Goal: Book appointment/travel/reservation

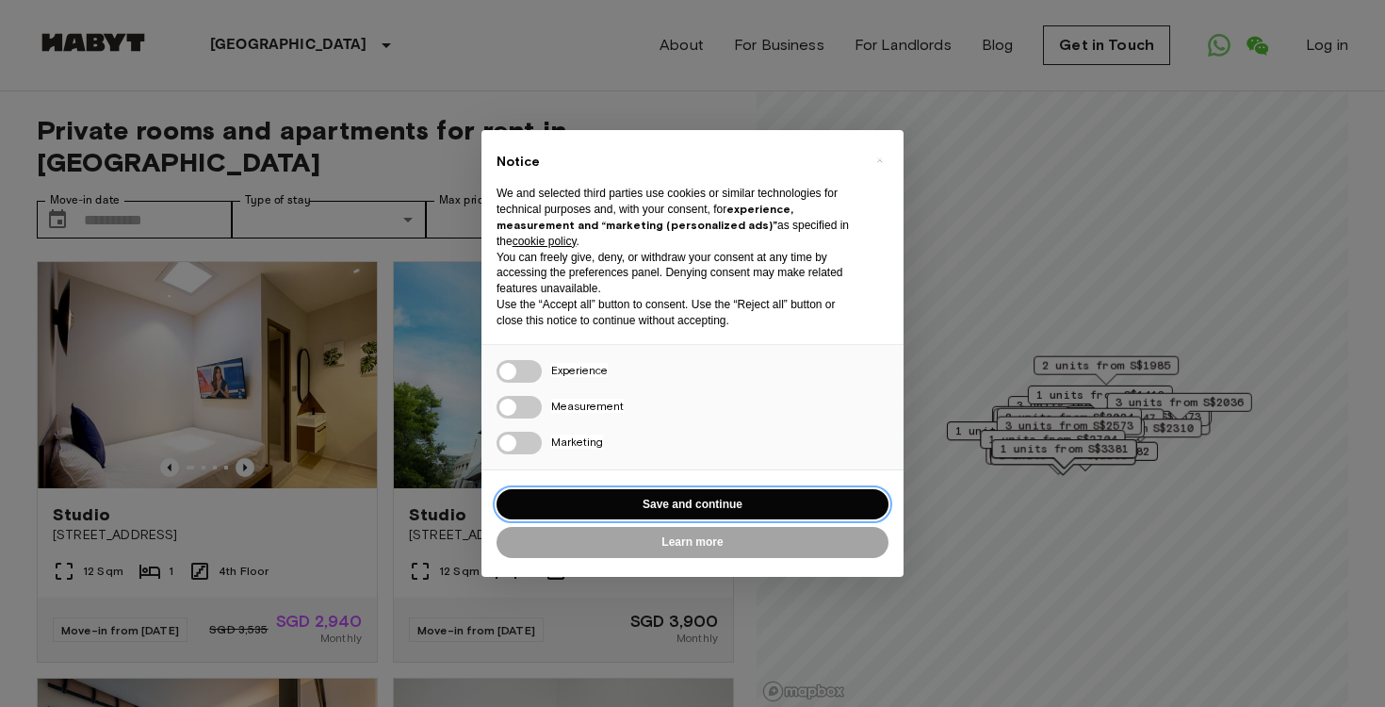
click at [637, 498] on button "Save and continue" at bounding box center [693, 504] width 392 height 31
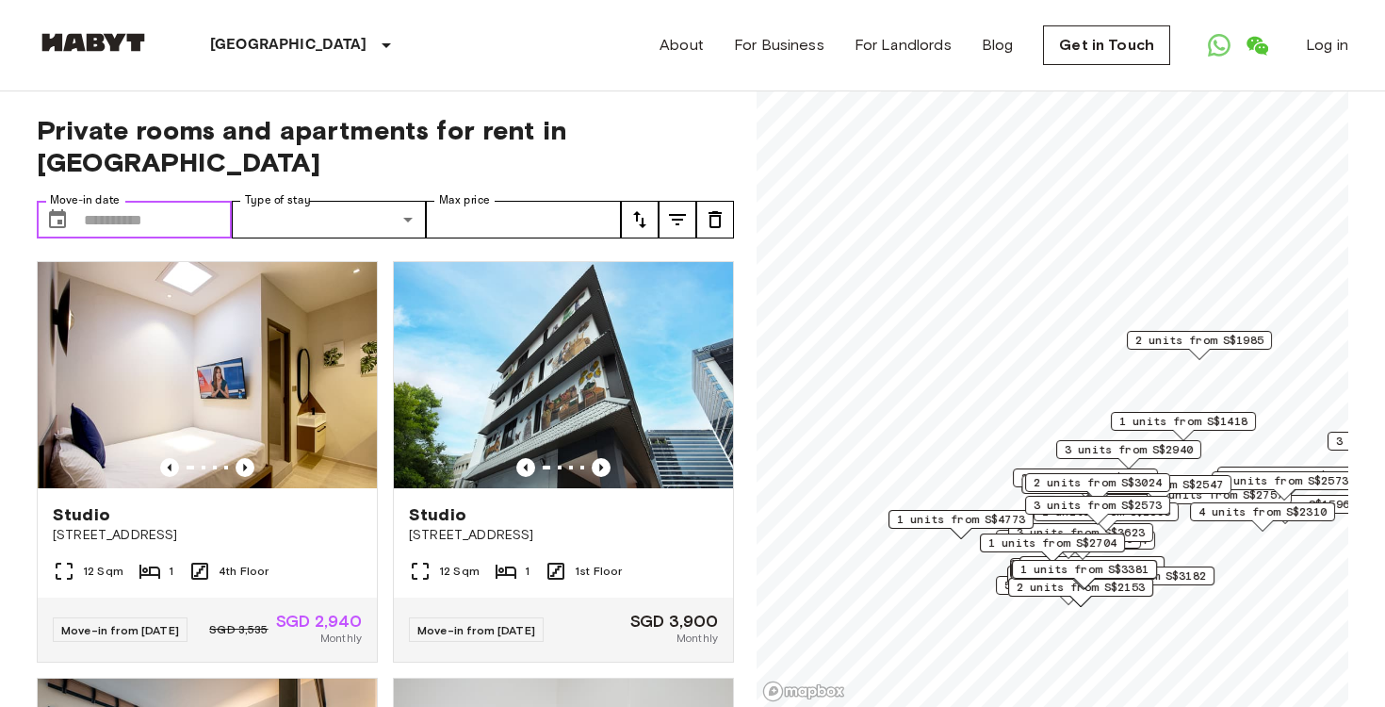
click at [195, 214] on input "Move-in date" at bounding box center [158, 220] width 148 height 38
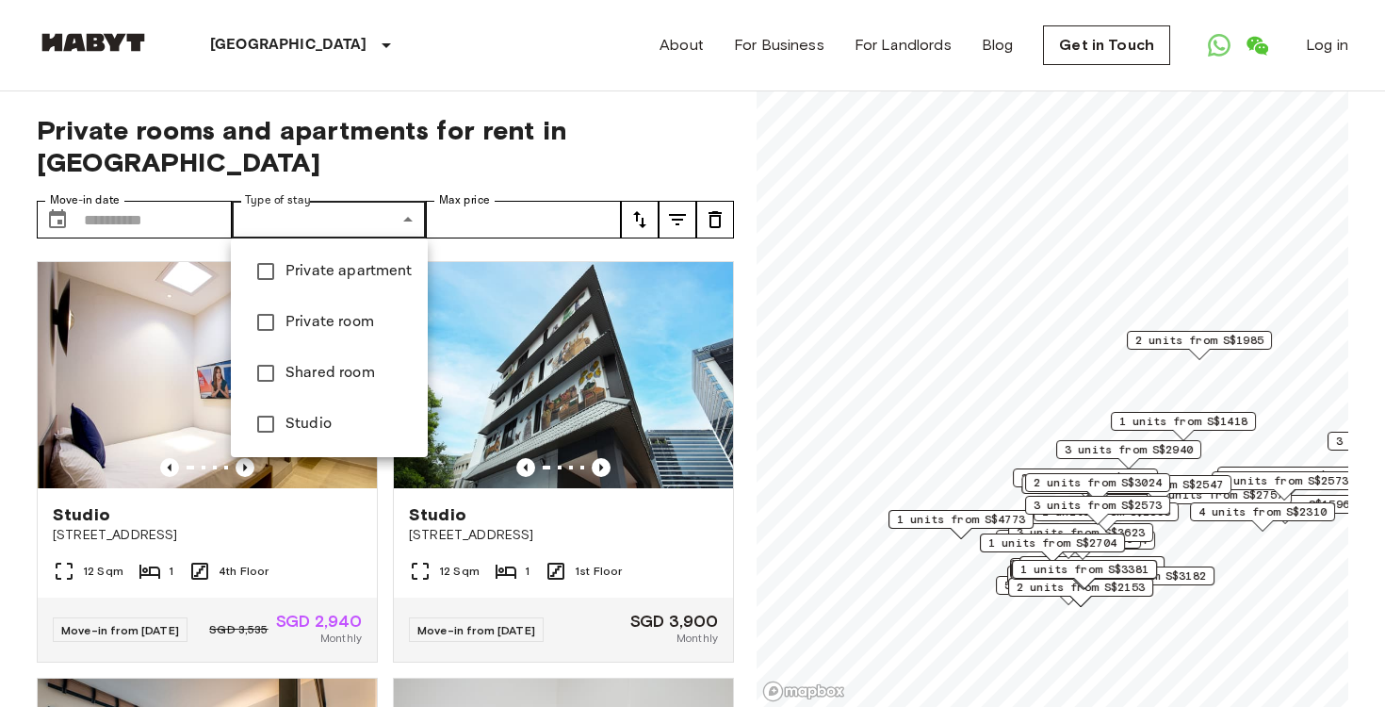
click at [302, 428] on span "Studio" at bounding box center [349, 424] width 127 height 23
type input "******"
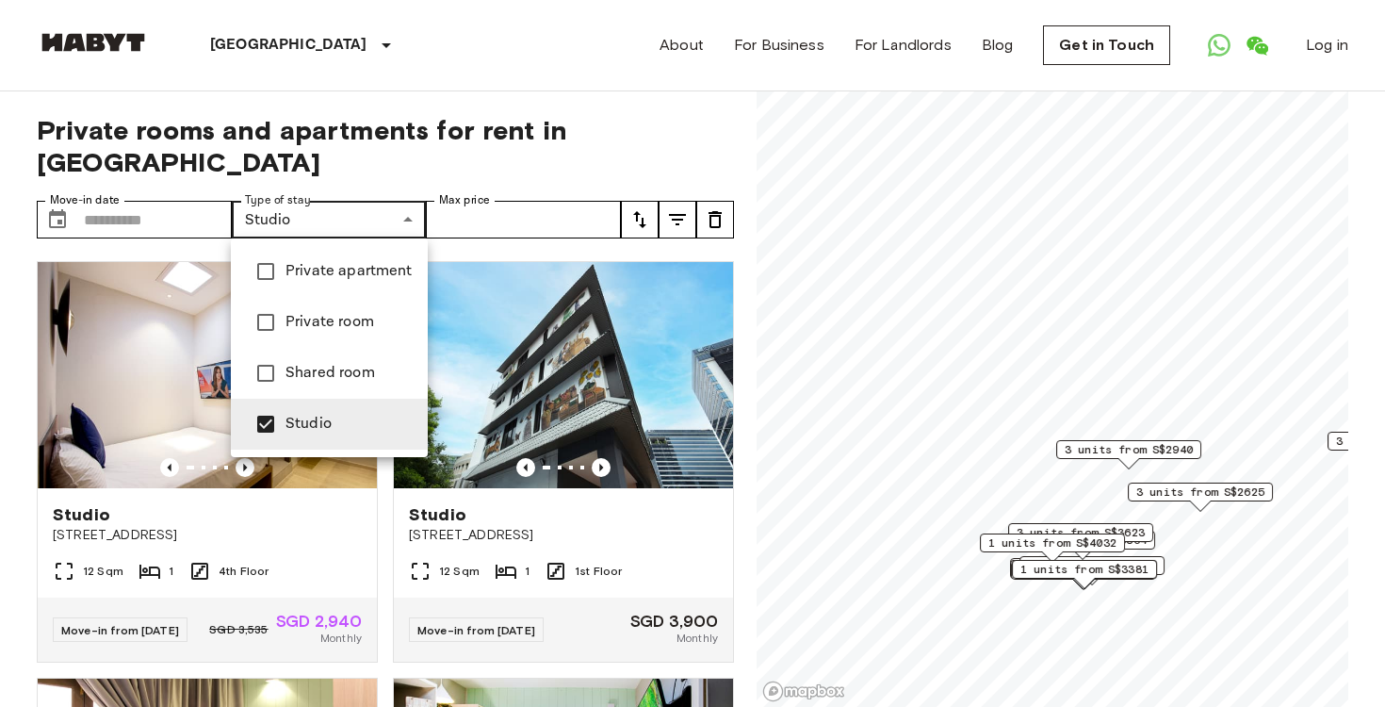
click at [190, 220] on div at bounding box center [692, 353] width 1385 height 707
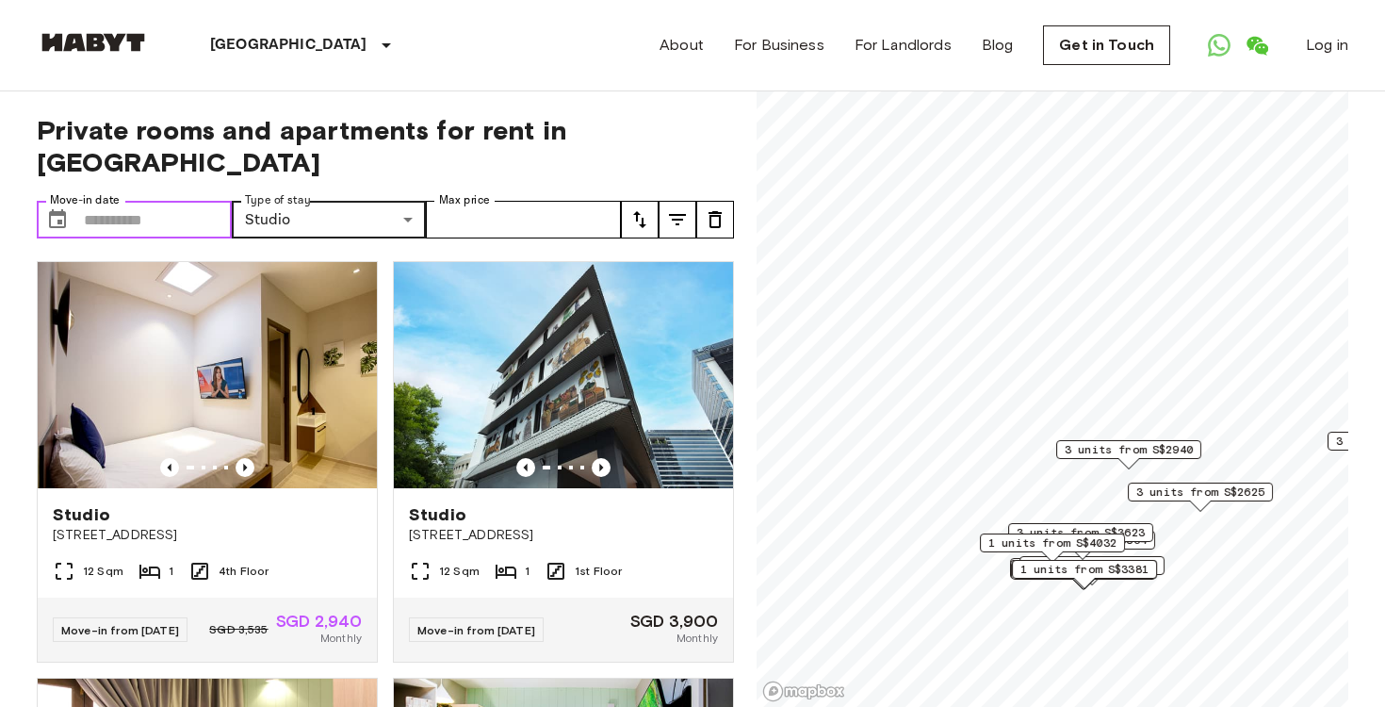
click at [190, 220] on input "Move-in date" at bounding box center [158, 220] width 148 height 38
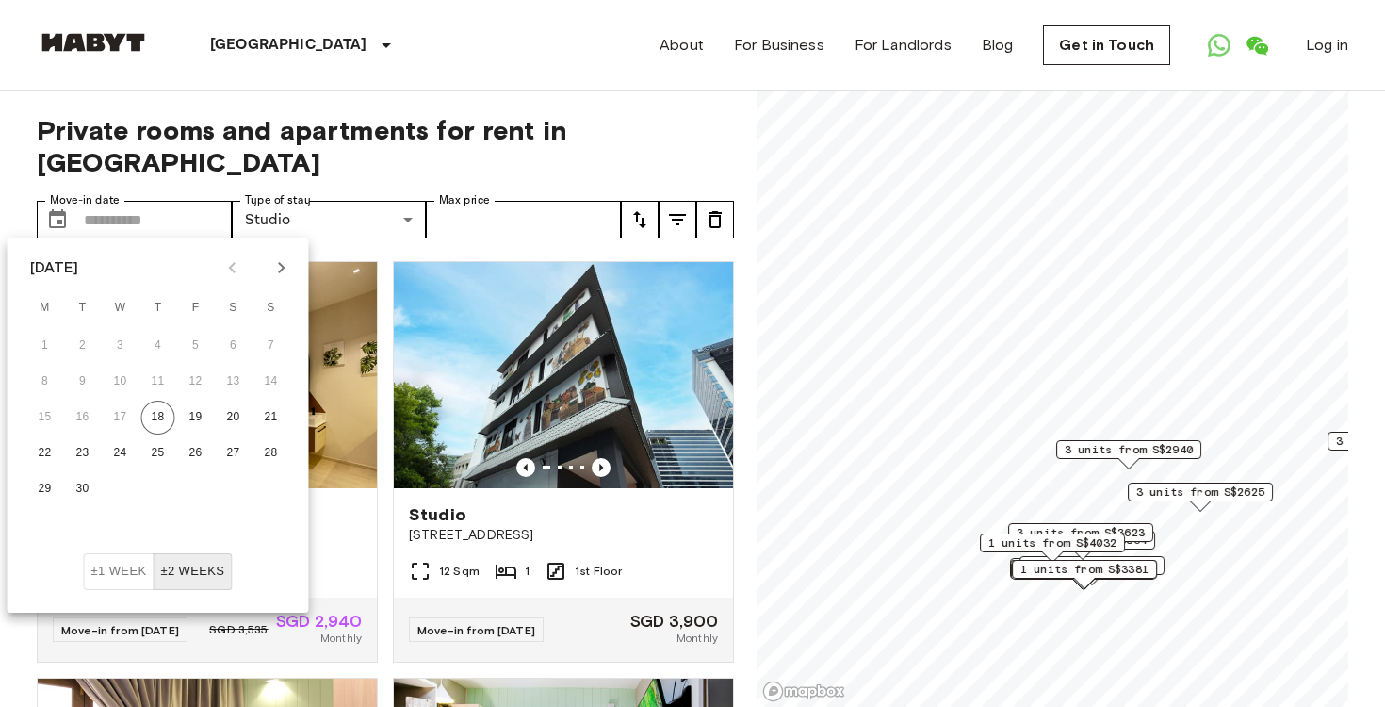
click at [279, 263] on icon "Next month" at bounding box center [281, 267] width 7 height 11
click at [227, 419] on button "15" at bounding box center [234, 417] width 34 height 34
type input "**********"
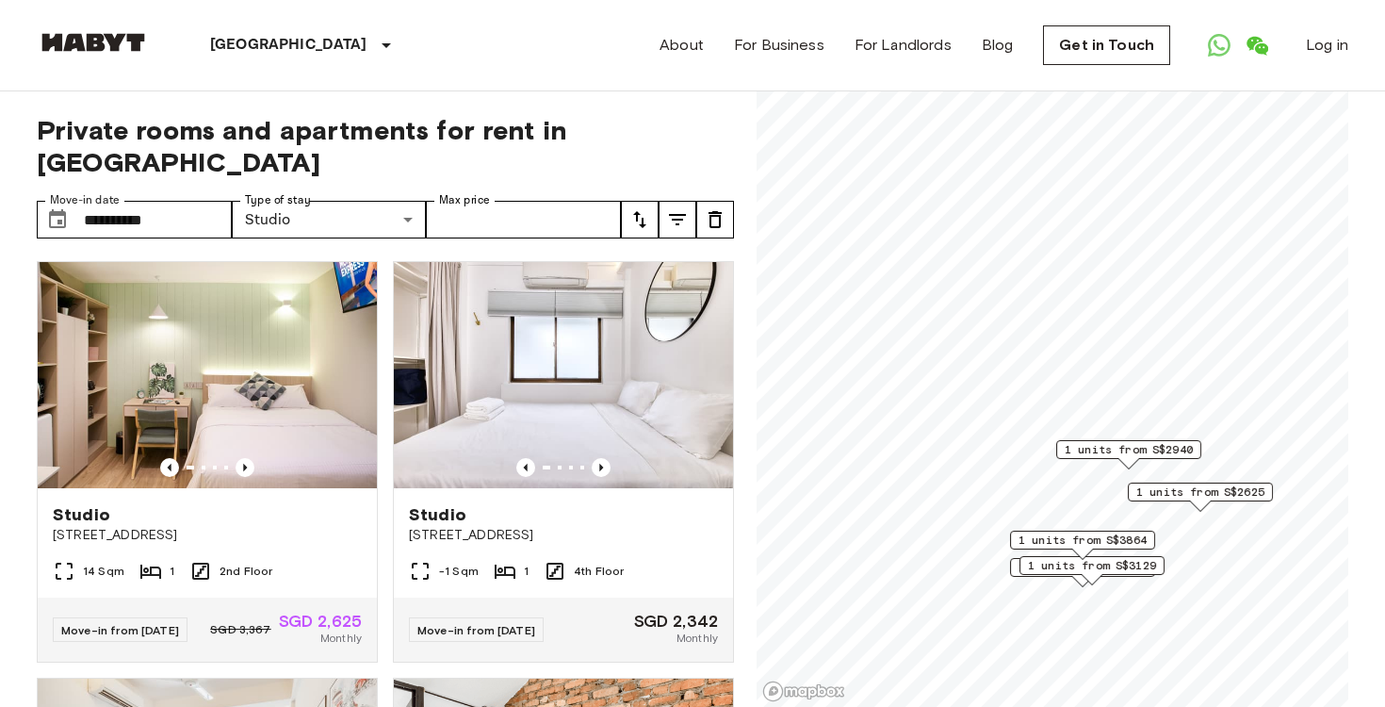
click at [637, 172] on span "Private rooms and apartments for rent in [GEOGRAPHIC_DATA]" at bounding box center [385, 146] width 697 height 64
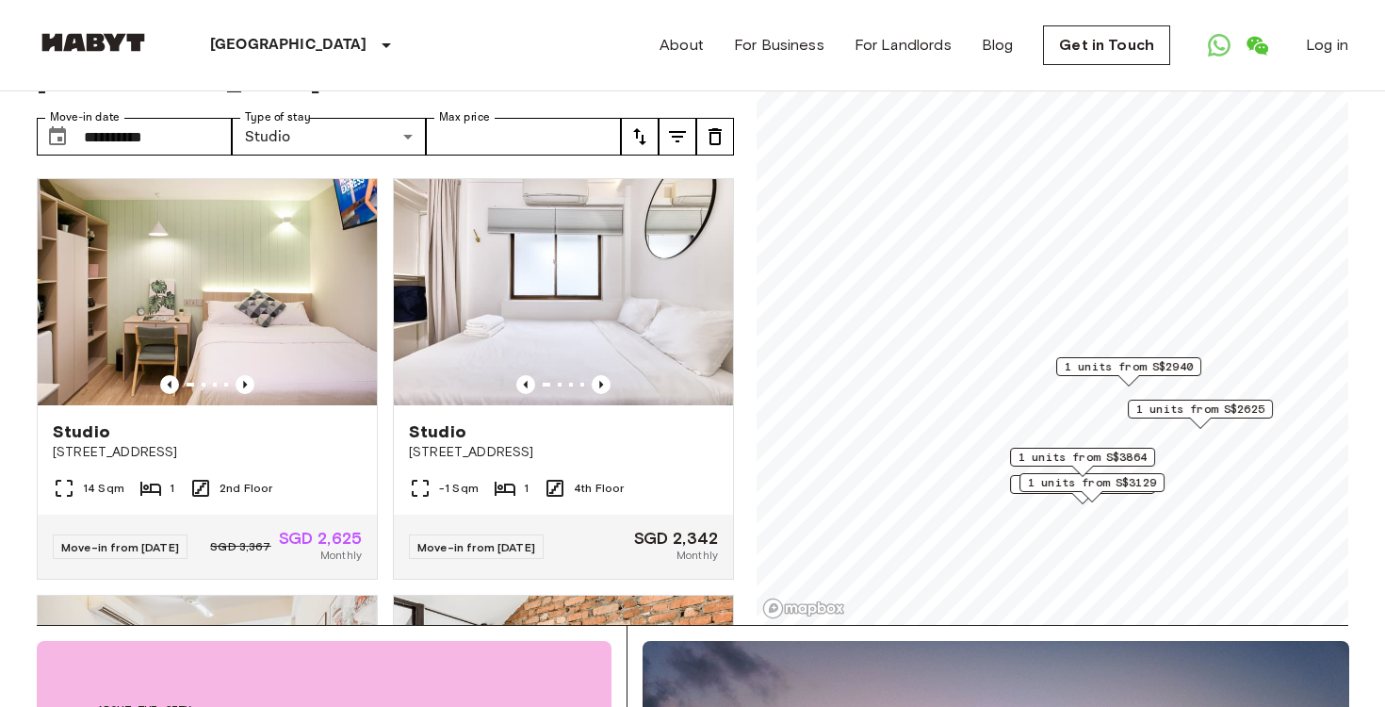
scroll to position [80, 0]
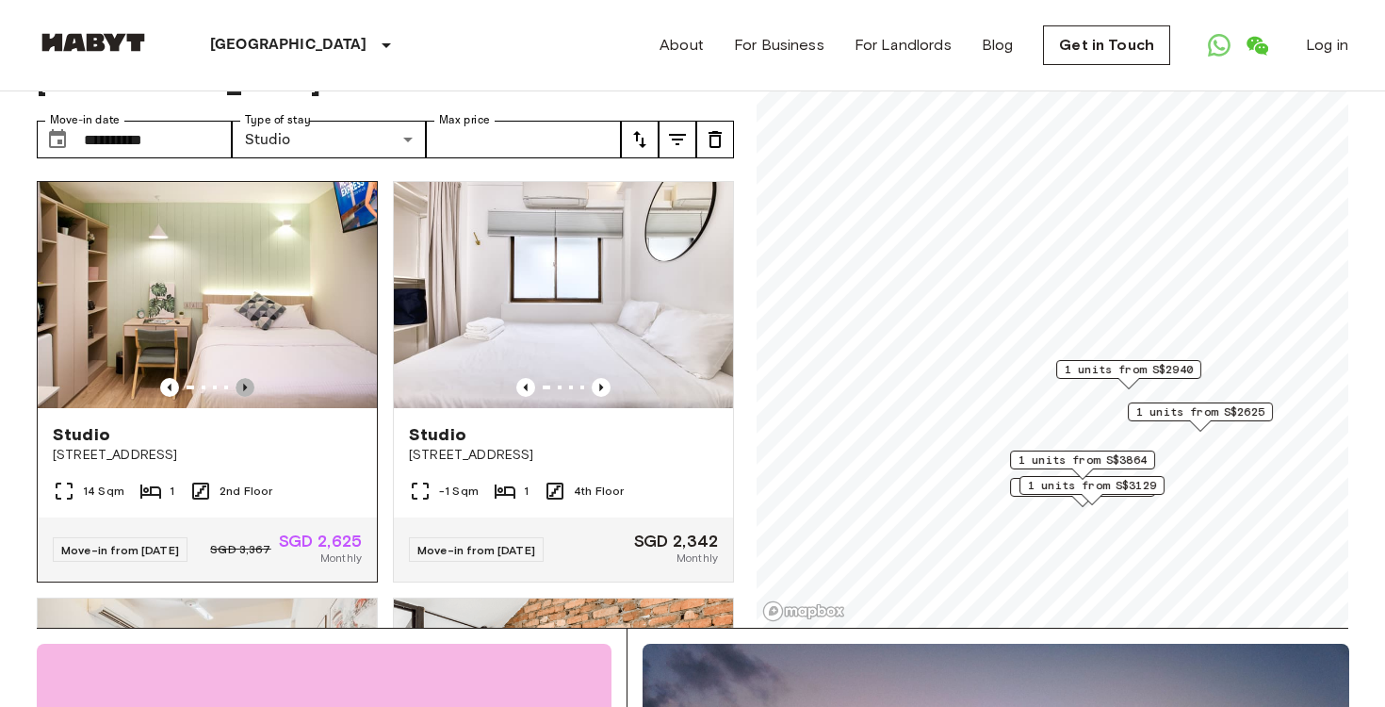
click at [253, 384] on icon "Previous image" at bounding box center [245, 387] width 19 height 19
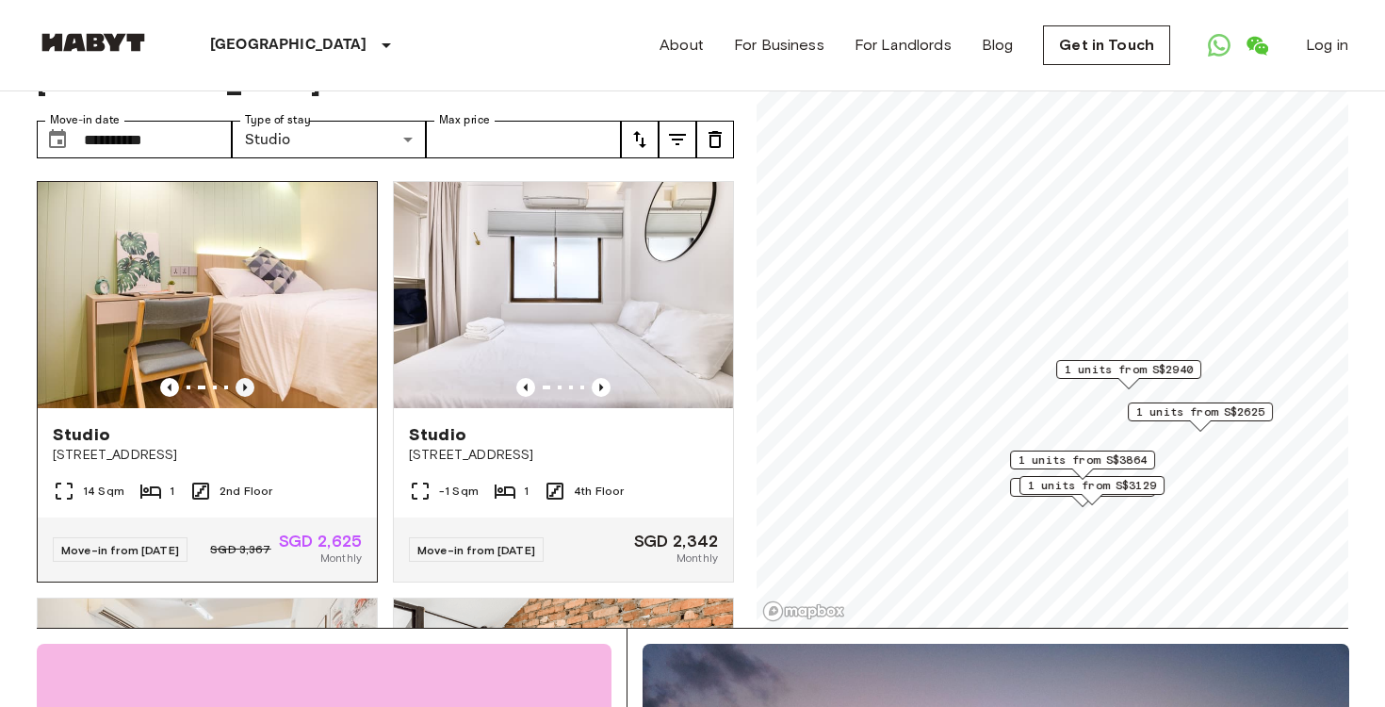
click at [253, 384] on icon "Previous image" at bounding box center [245, 387] width 19 height 19
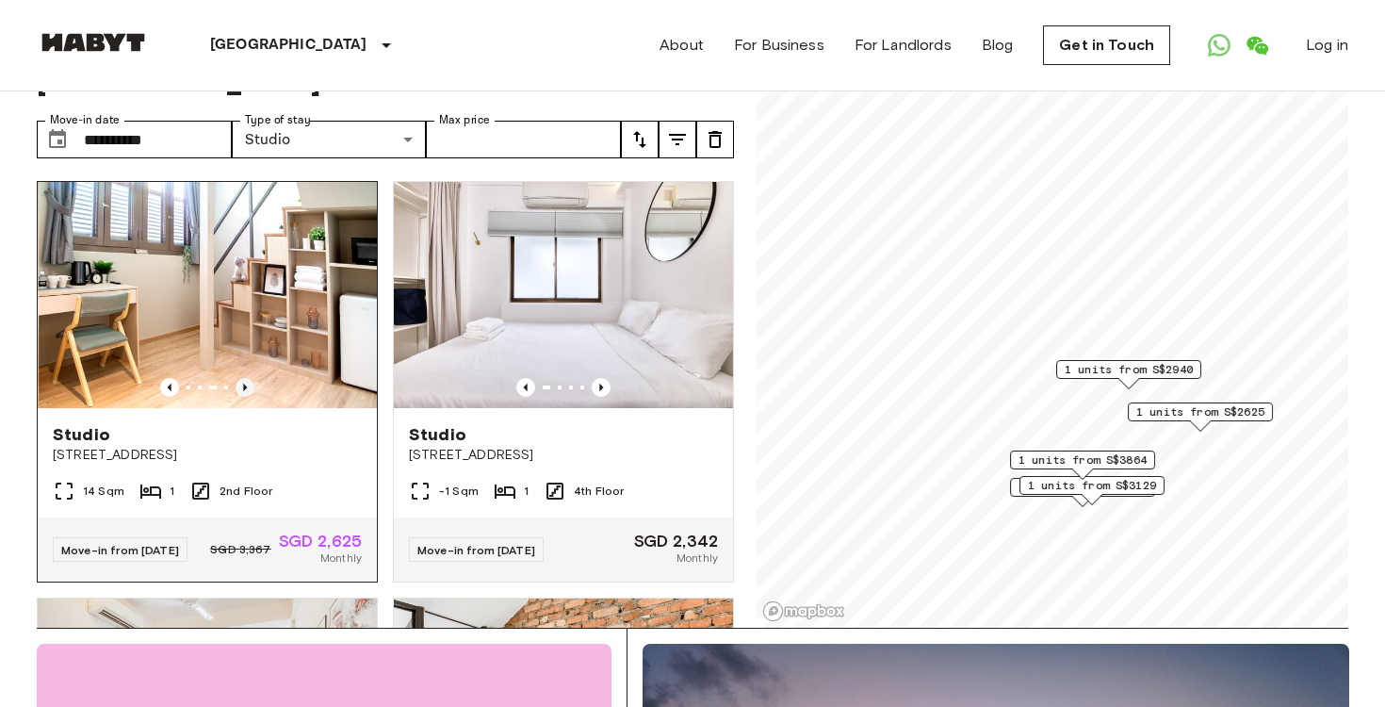
click at [253, 384] on icon "Previous image" at bounding box center [245, 387] width 19 height 19
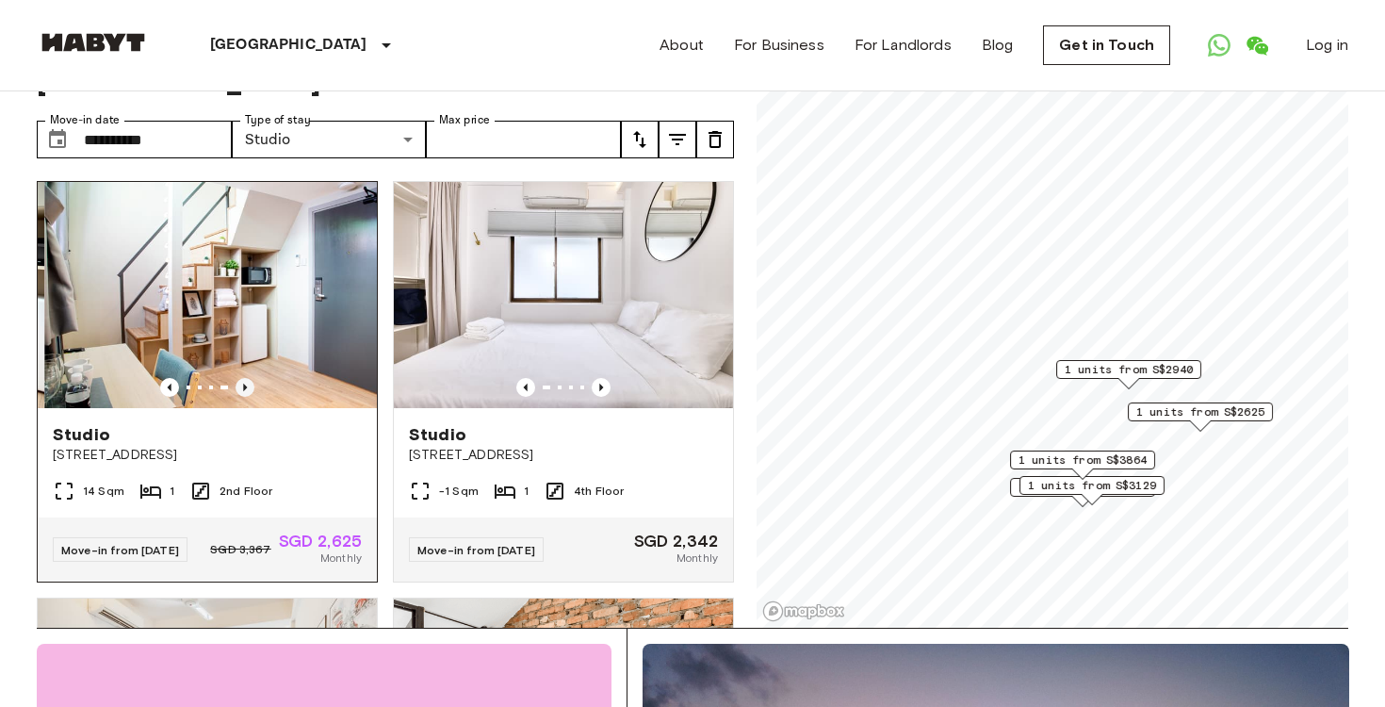
click at [253, 384] on icon "Previous image" at bounding box center [245, 387] width 19 height 19
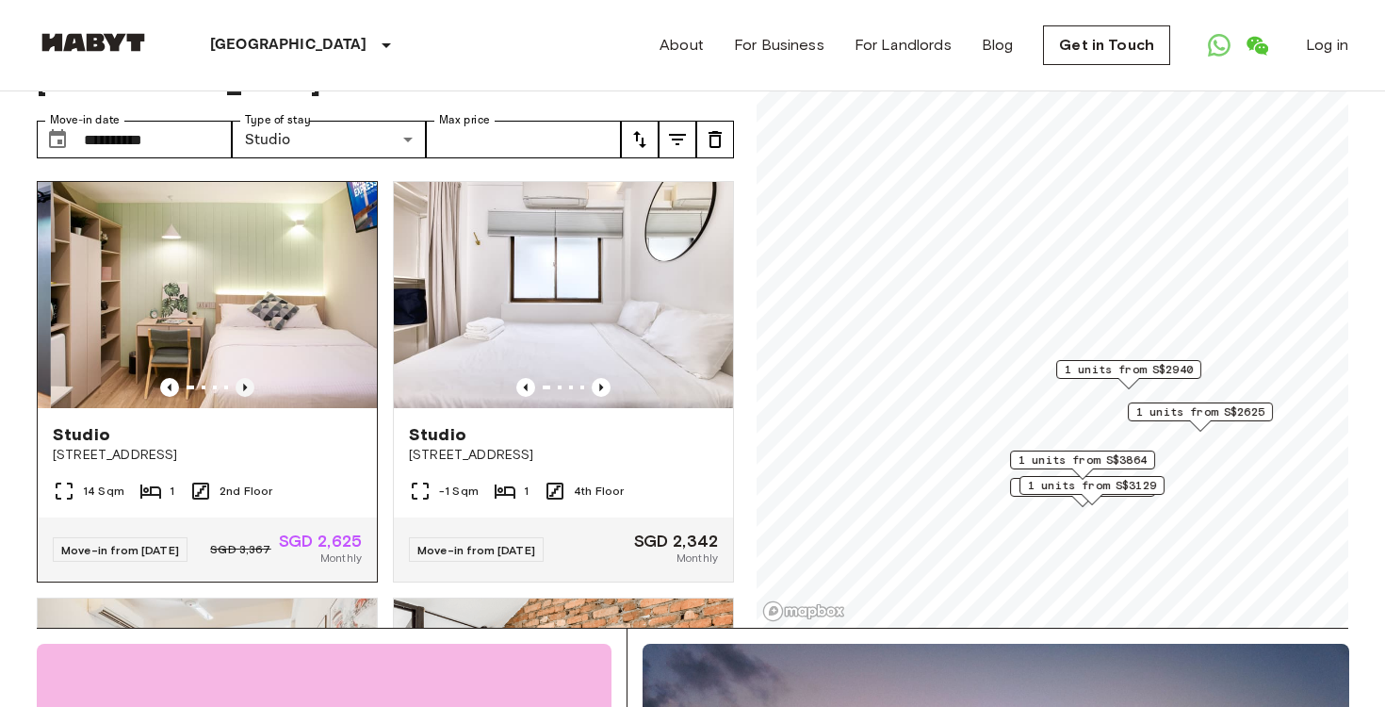
click at [253, 384] on icon "Previous image" at bounding box center [245, 387] width 19 height 19
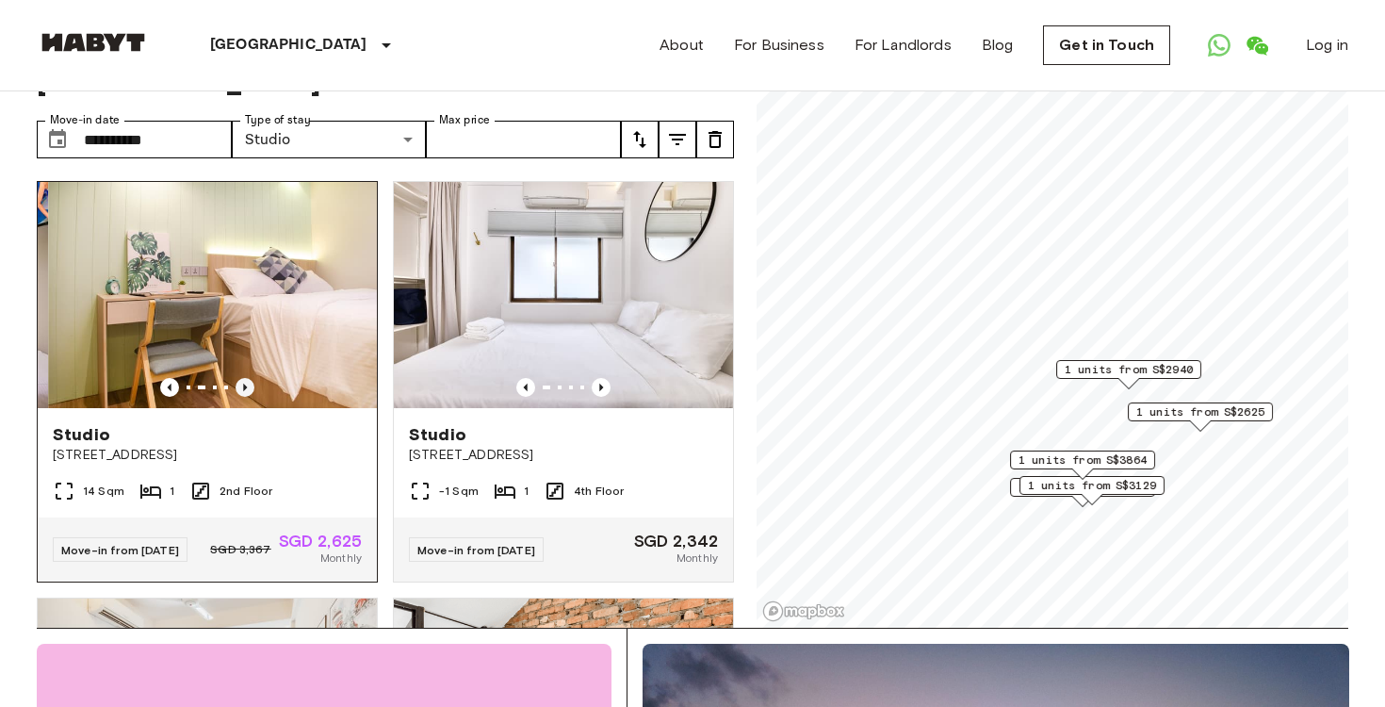
click at [253, 384] on icon "Previous image" at bounding box center [245, 387] width 19 height 19
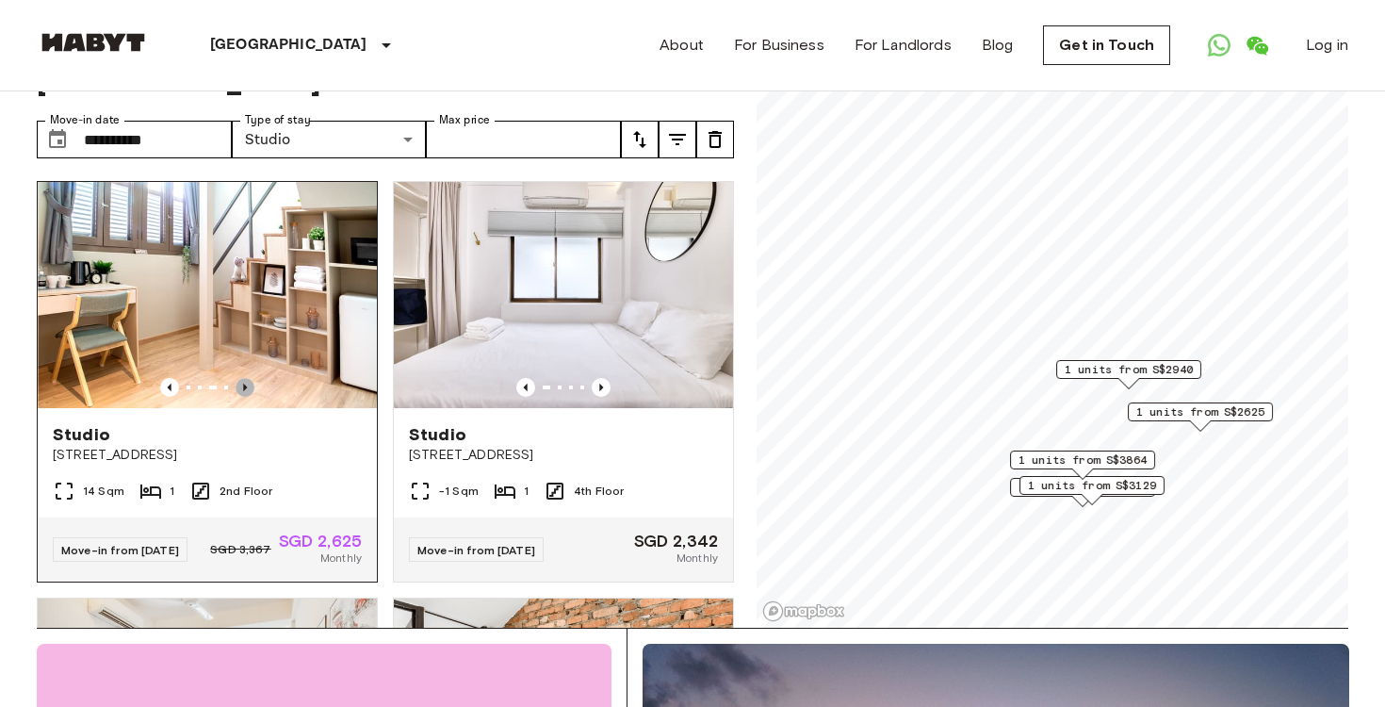
click at [253, 384] on icon "Previous image" at bounding box center [245, 387] width 19 height 19
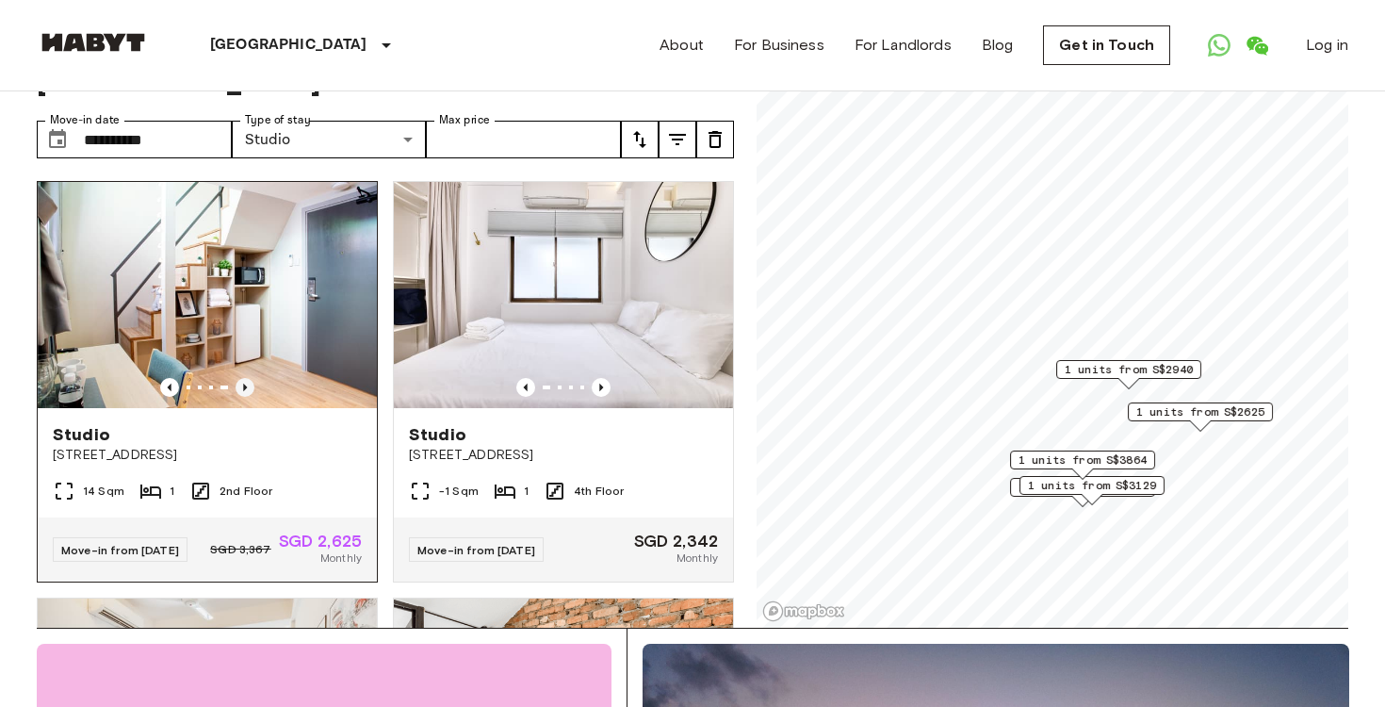
click at [253, 384] on icon "Previous image" at bounding box center [245, 387] width 19 height 19
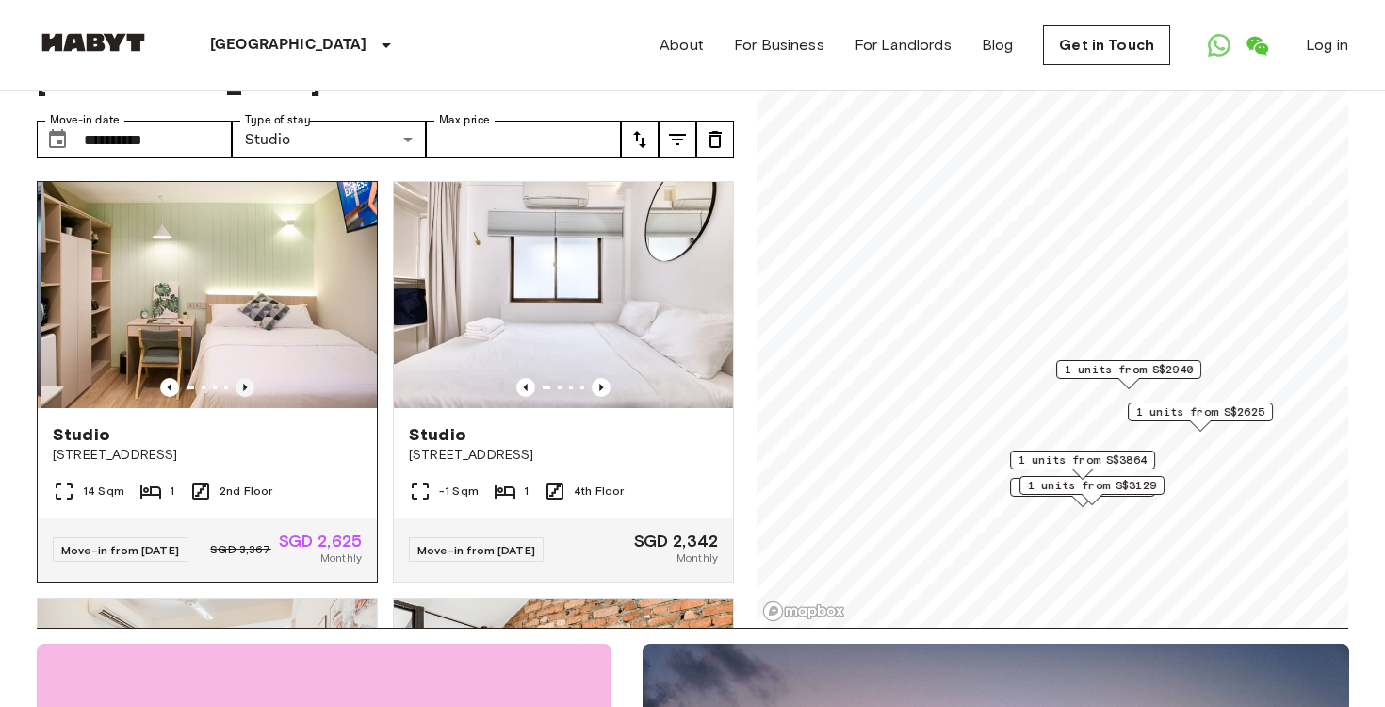
click at [253, 384] on icon "Previous image" at bounding box center [245, 387] width 19 height 19
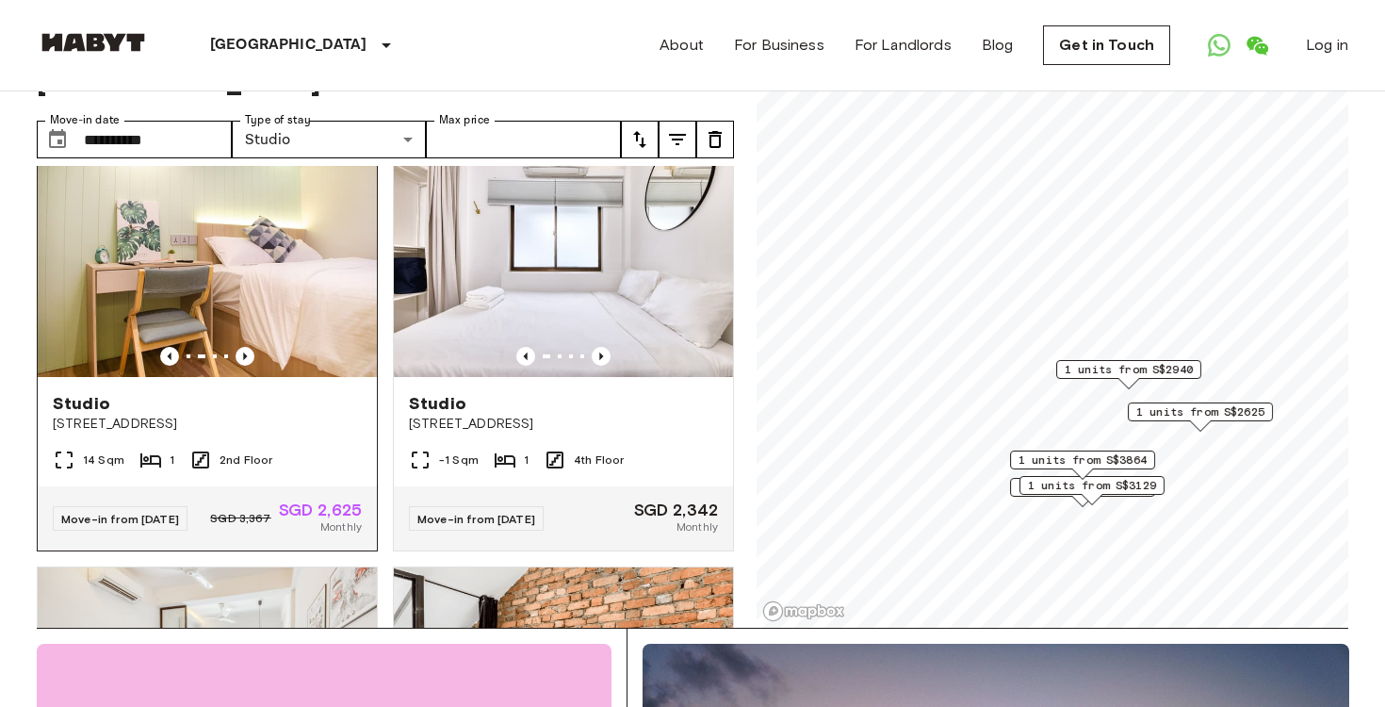
scroll to position [0, 0]
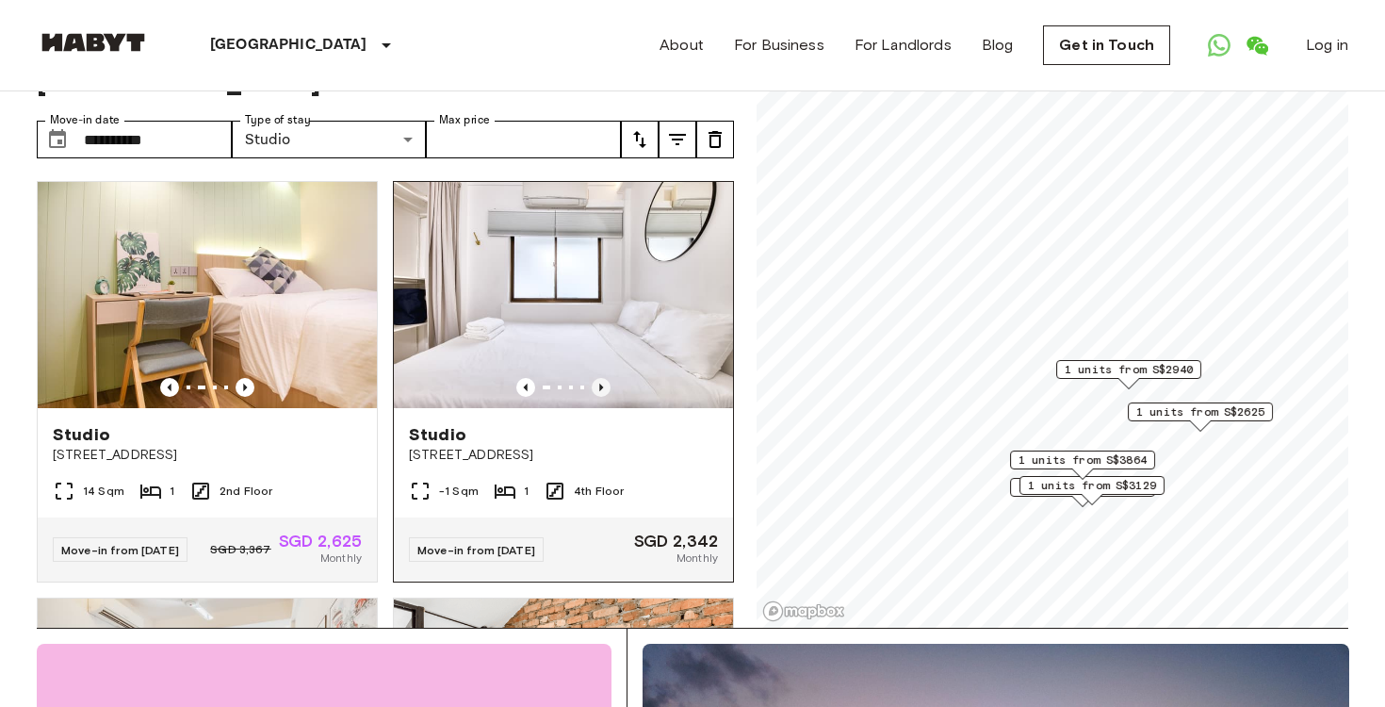
click at [605, 384] on icon "Previous image" at bounding box center [601, 387] width 19 height 19
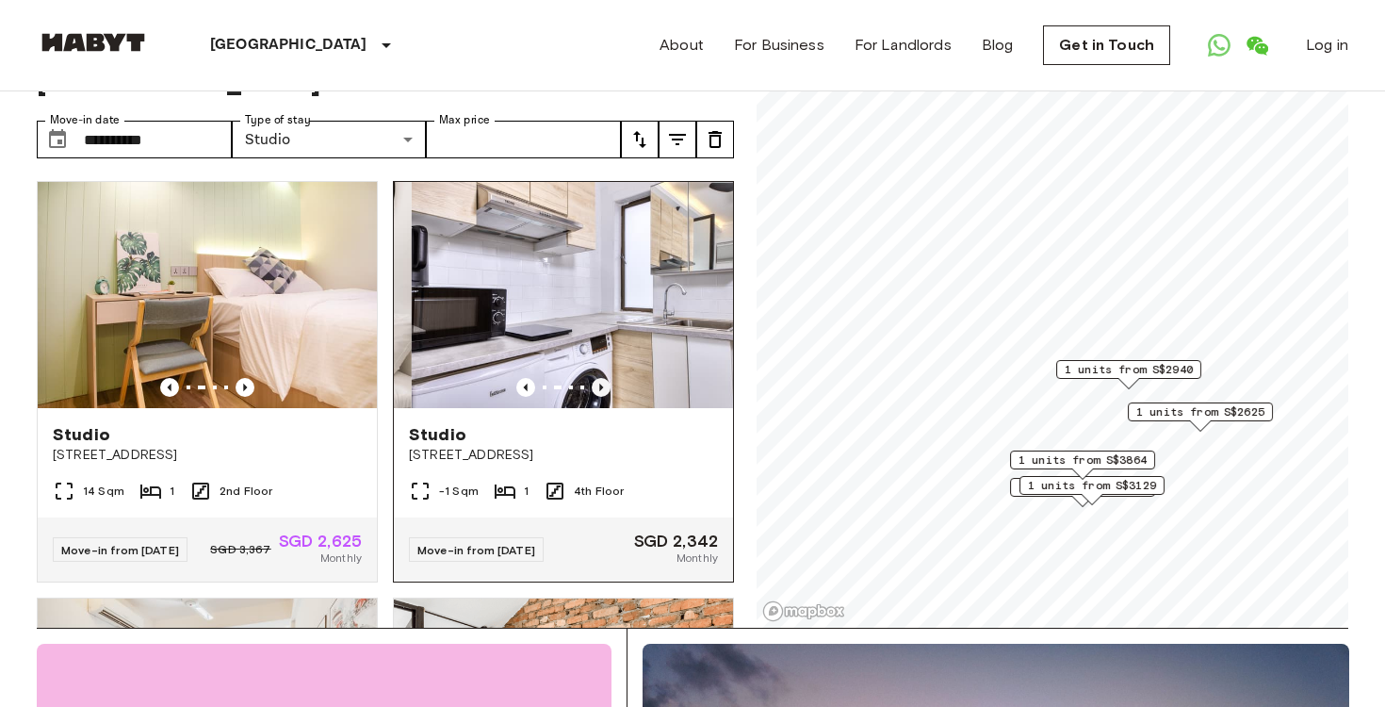
click at [605, 384] on icon "Previous image" at bounding box center [601, 387] width 19 height 19
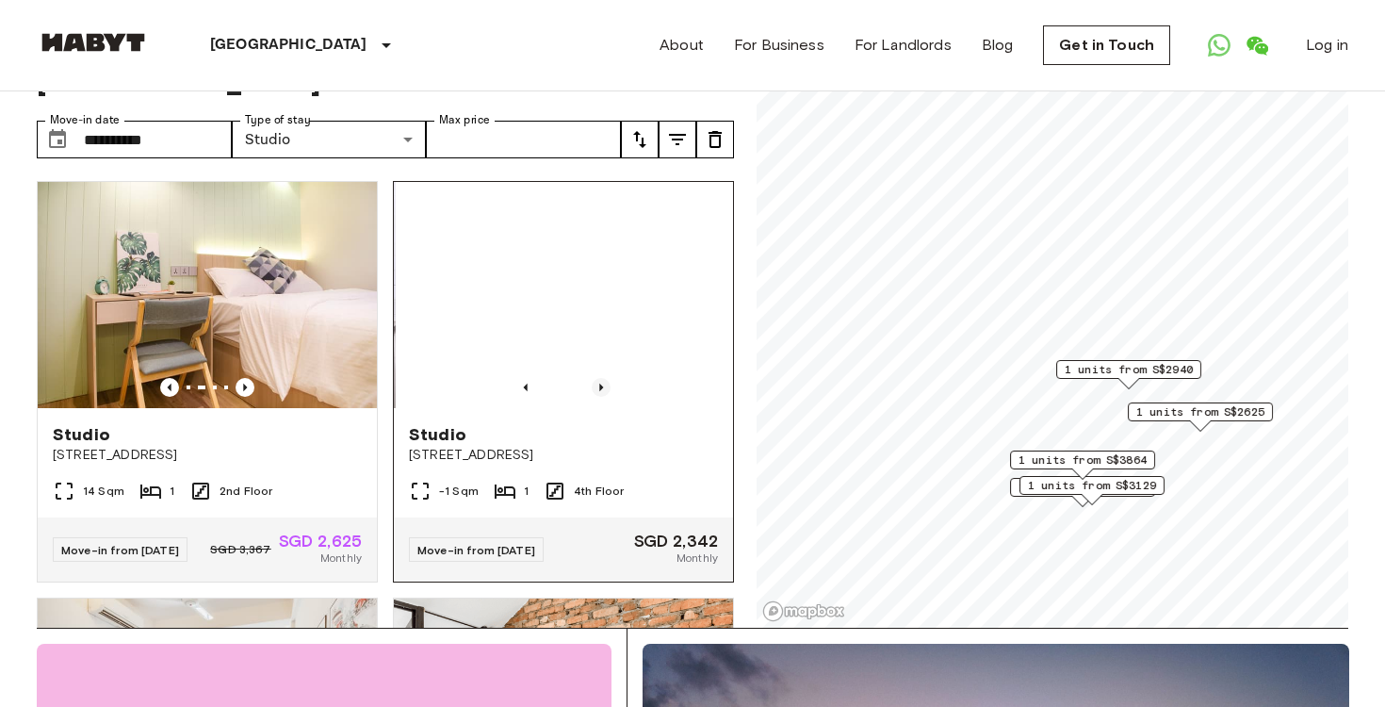
click at [605, 384] on icon "Previous image" at bounding box center [601, 387] width 19 height 19
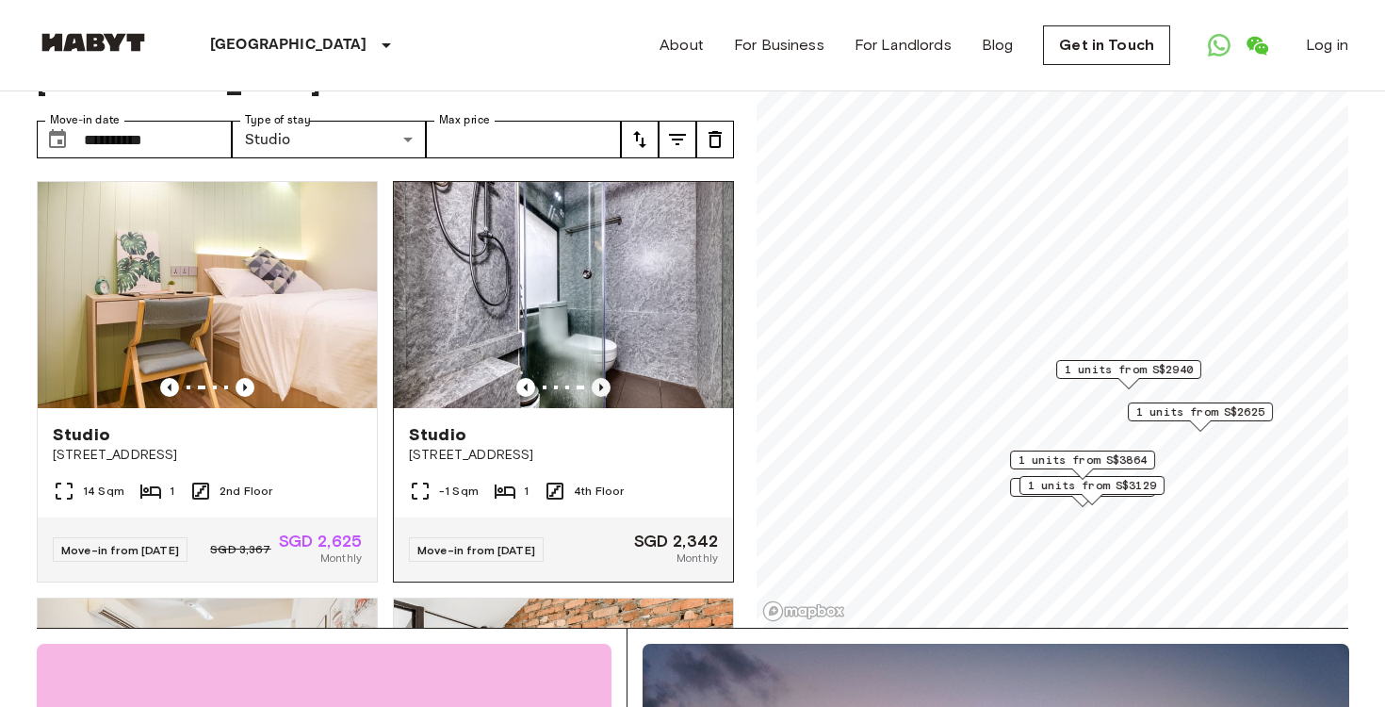
click at [605, 384] on icon "Previous image" at bounding box center [601, 387] width 19 height 19
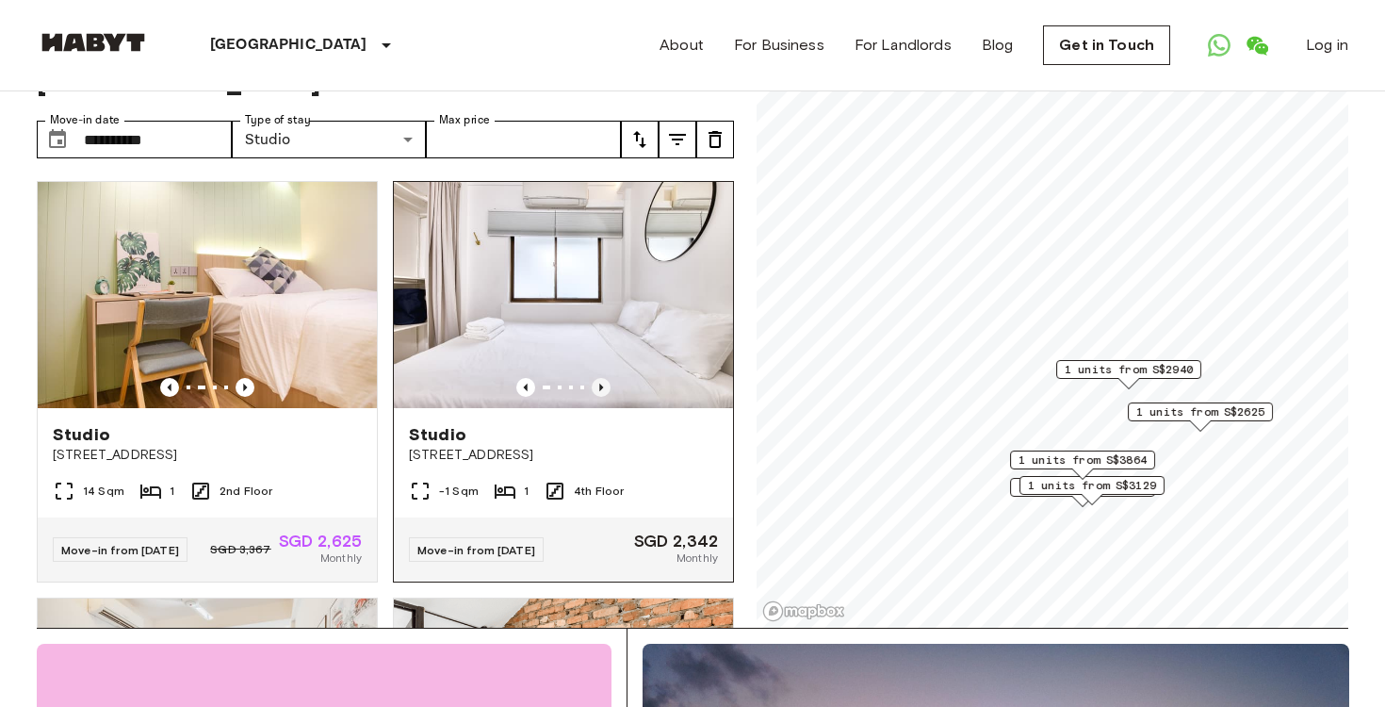
click at [605, 384] on icon "Previous image" at bounding box center [601, 387] width 19 height 19
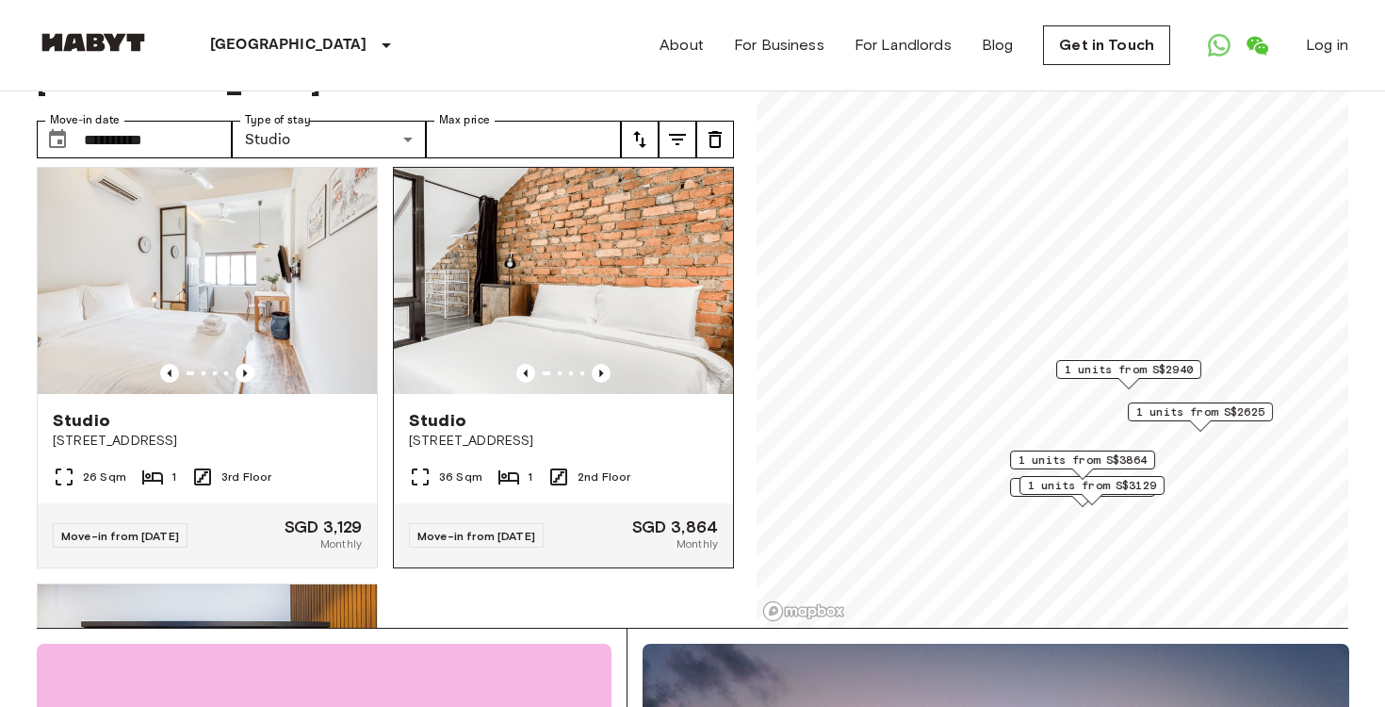
scroll to position [412, 0]
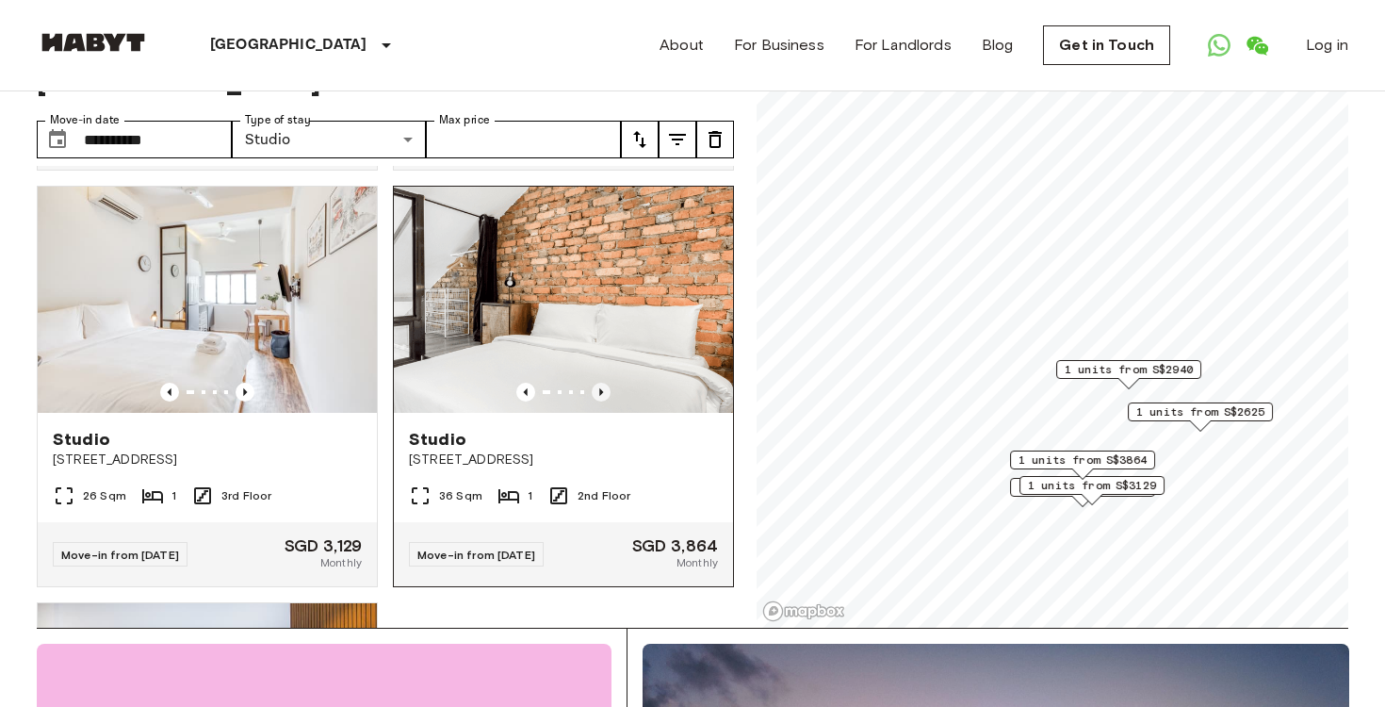
click at [600, 401] on icon "Previous image" at bounding box center [601, 392] width 19 height 19
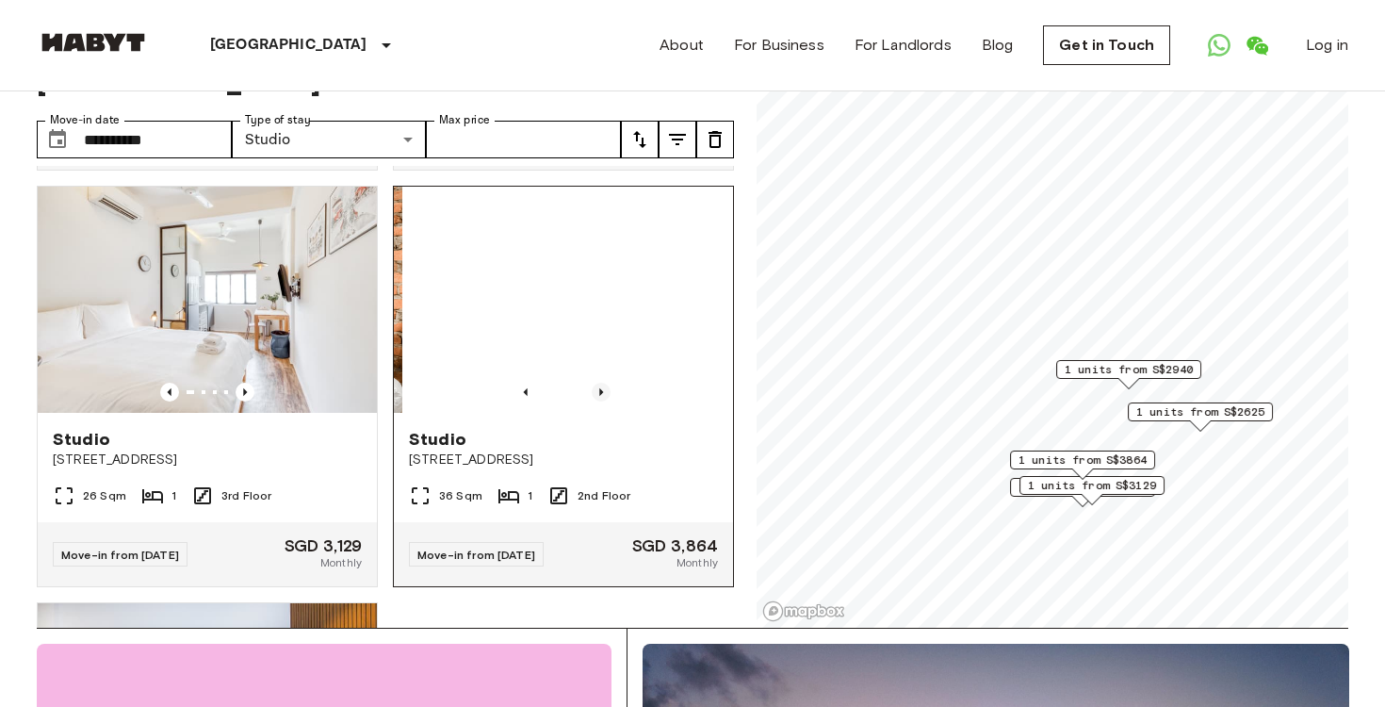
click at [600, 401] on icon "Previous image" at bounding box center [601, 392] width 19 height 19
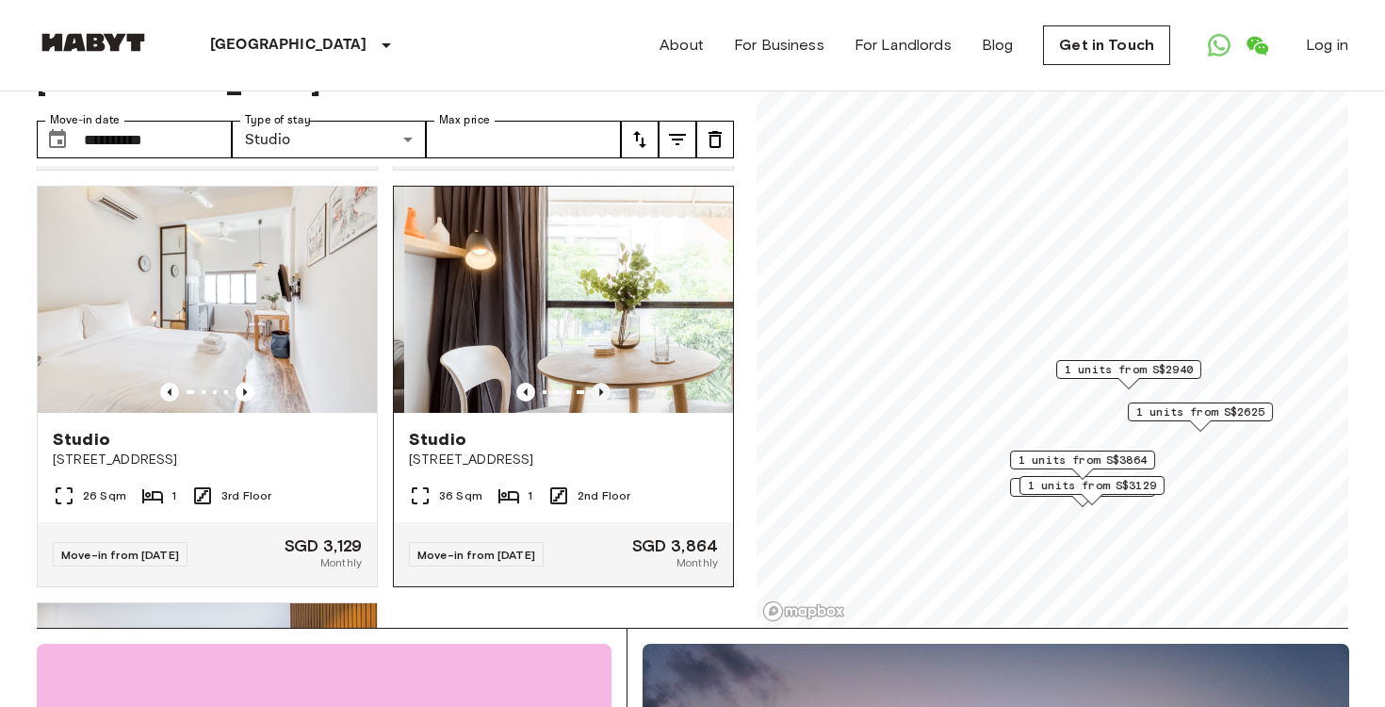
click at [600, 401] on icon "Previous image" at bounding box center [601, 392] width 19 height 19
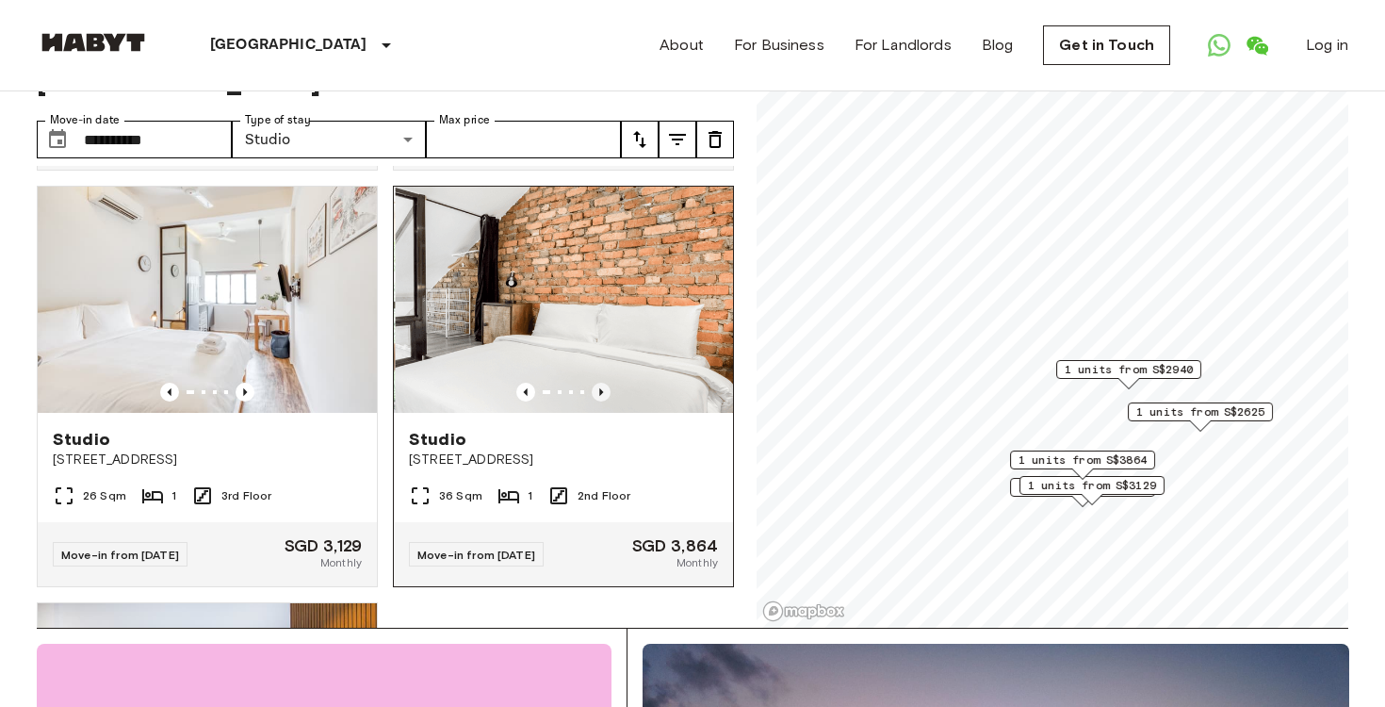
click at [600, 401] on icon "Previous image" at bounding box center [601, 392] width 19 height 19
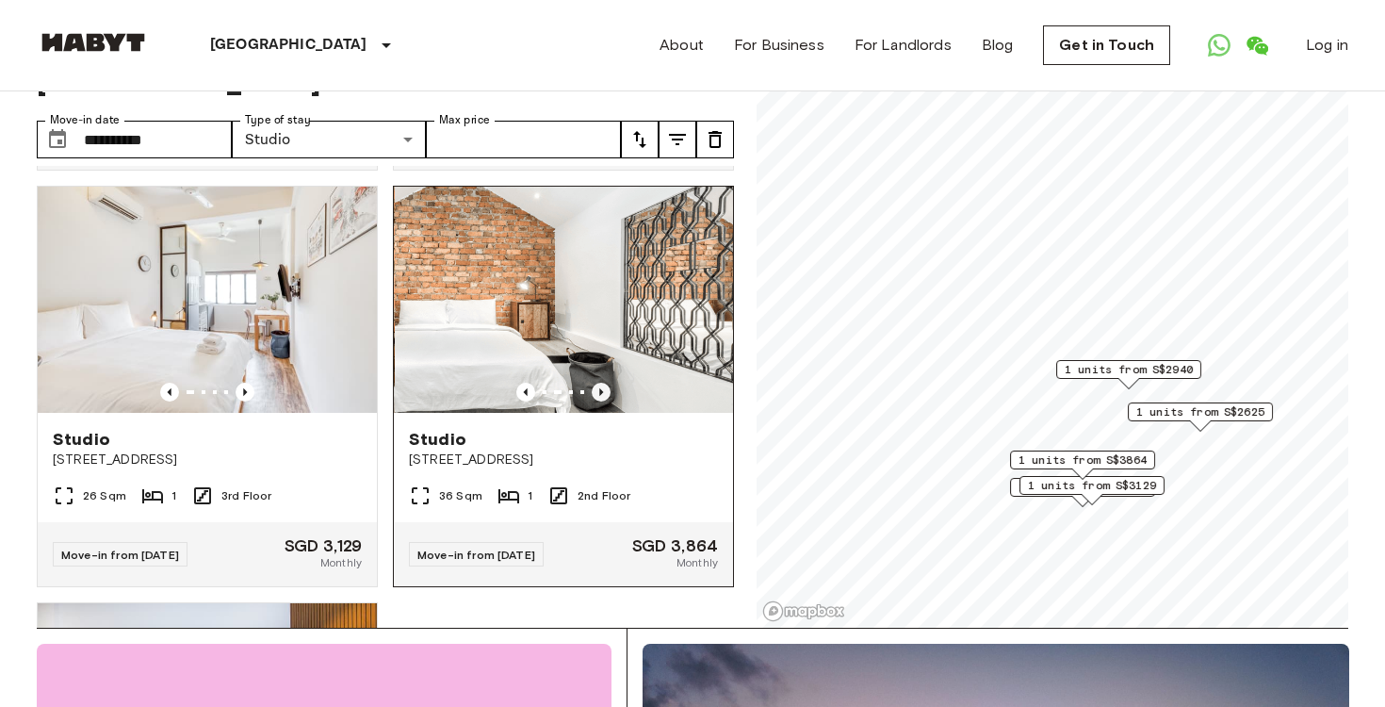
click at [600, 401] on icon "Previous image" at bounding box center [601, 392] width 19 height 19
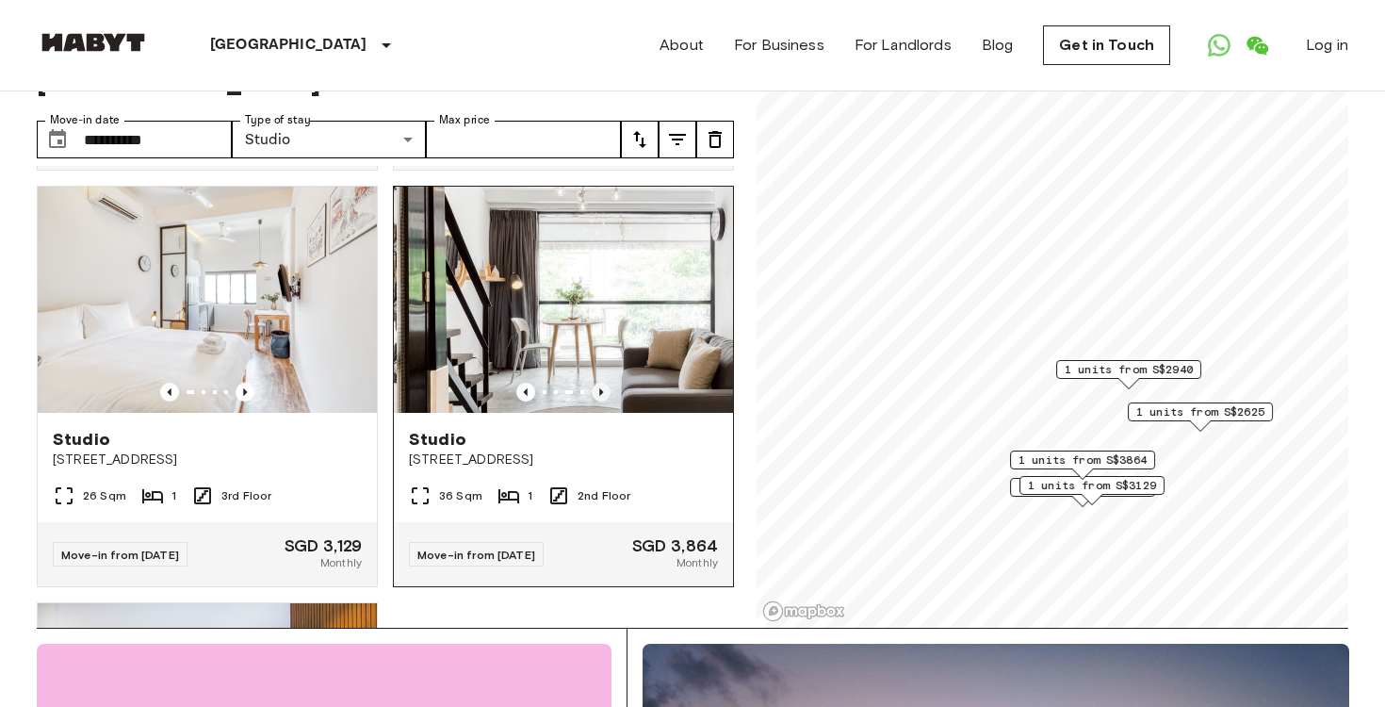
click at [600, 401] on icon "Previous image" at bounding box center [601, 392] width 19 height 19
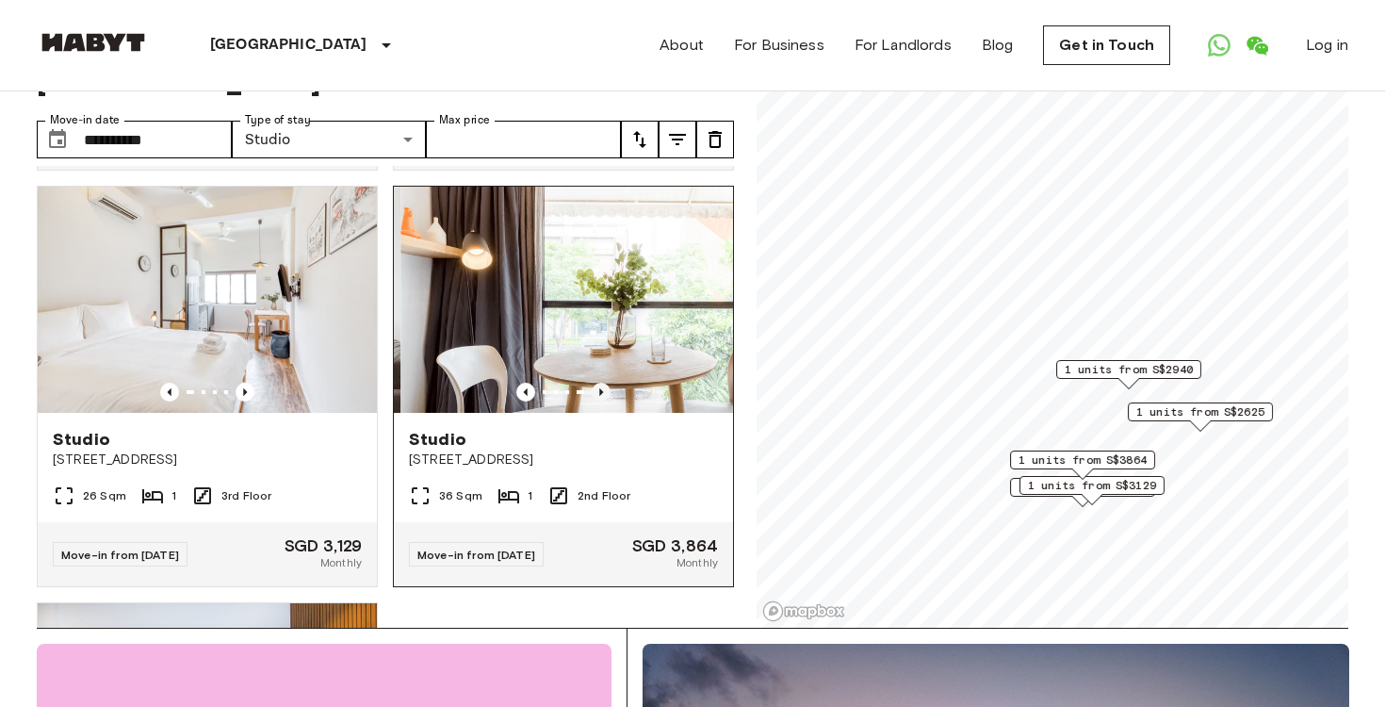
click at [600, 401] on icon "Previous image" at bounding box center [601, 392] width 19 height 19
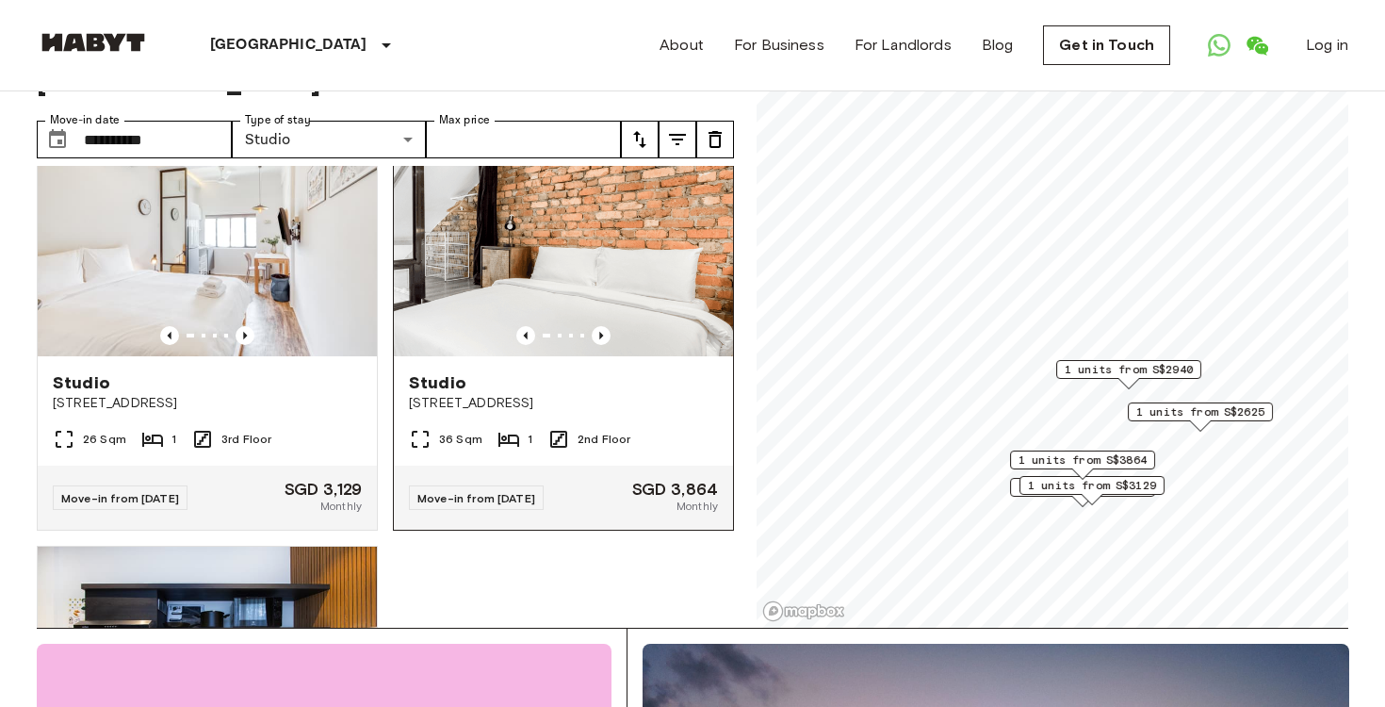
scroll to position [472, 0]
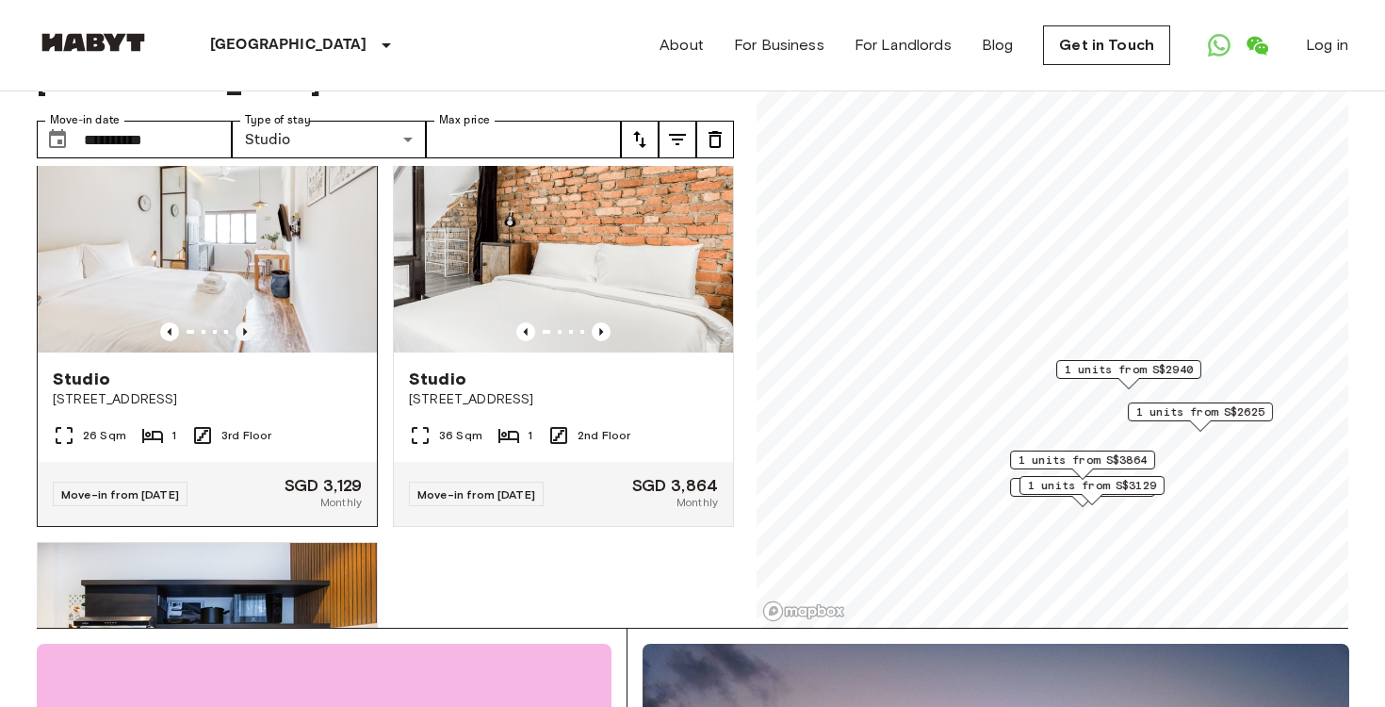
click at [246, 341] on icon "Previous image" at bounding box center [245, 331] width 19 height 19
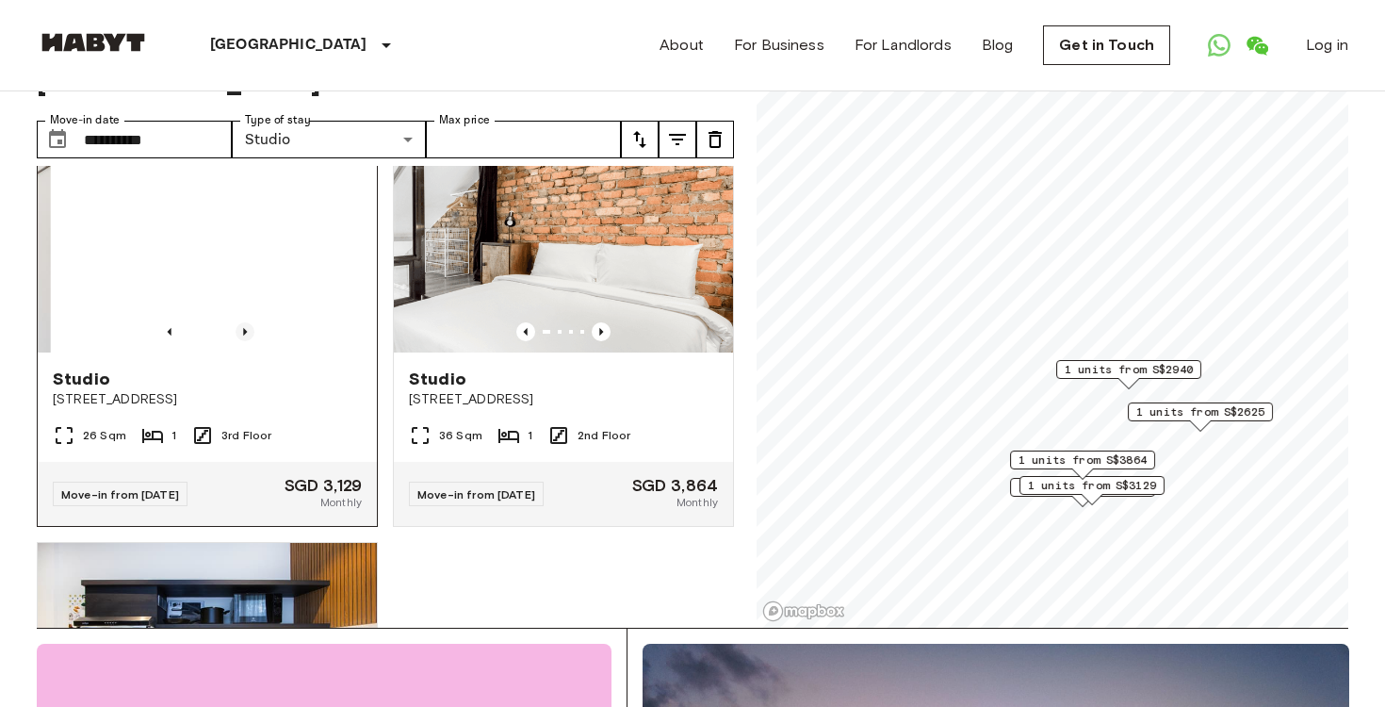
click at [246, 341] on icon "Previous image" at bounding box center [245, 331] width 19 height 19
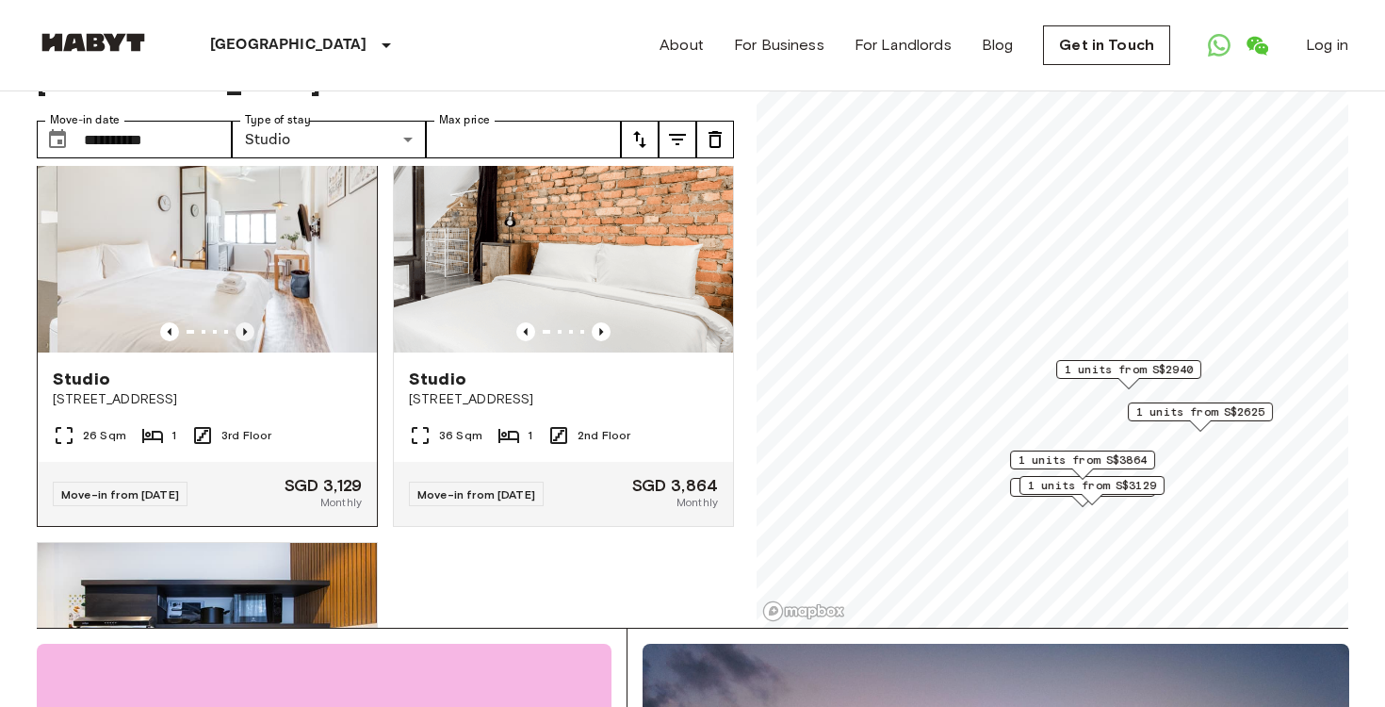
click at [246, 341] on icon "Previous image" at bounding box center [245, 331] width 19 height 19
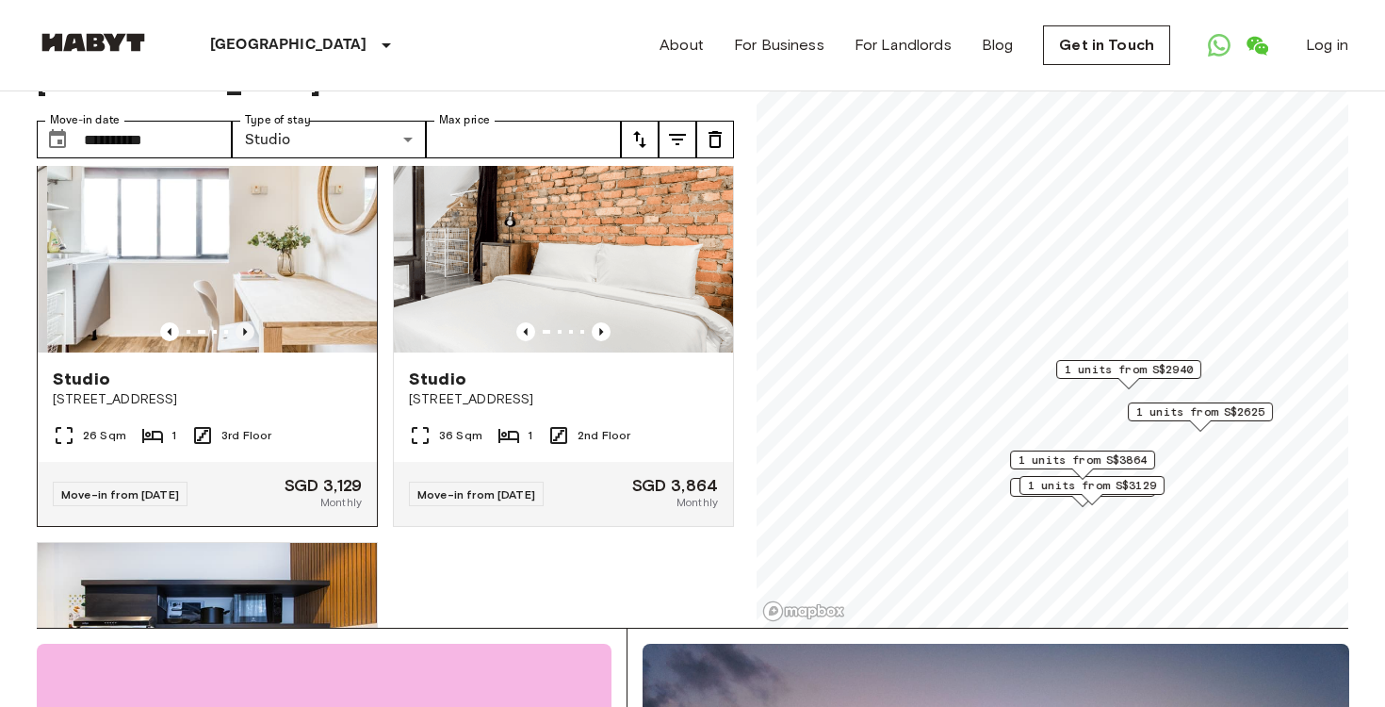
click at [246, 341] on icon "Previous image" at bounding box center [245, 331] width 19 height 19
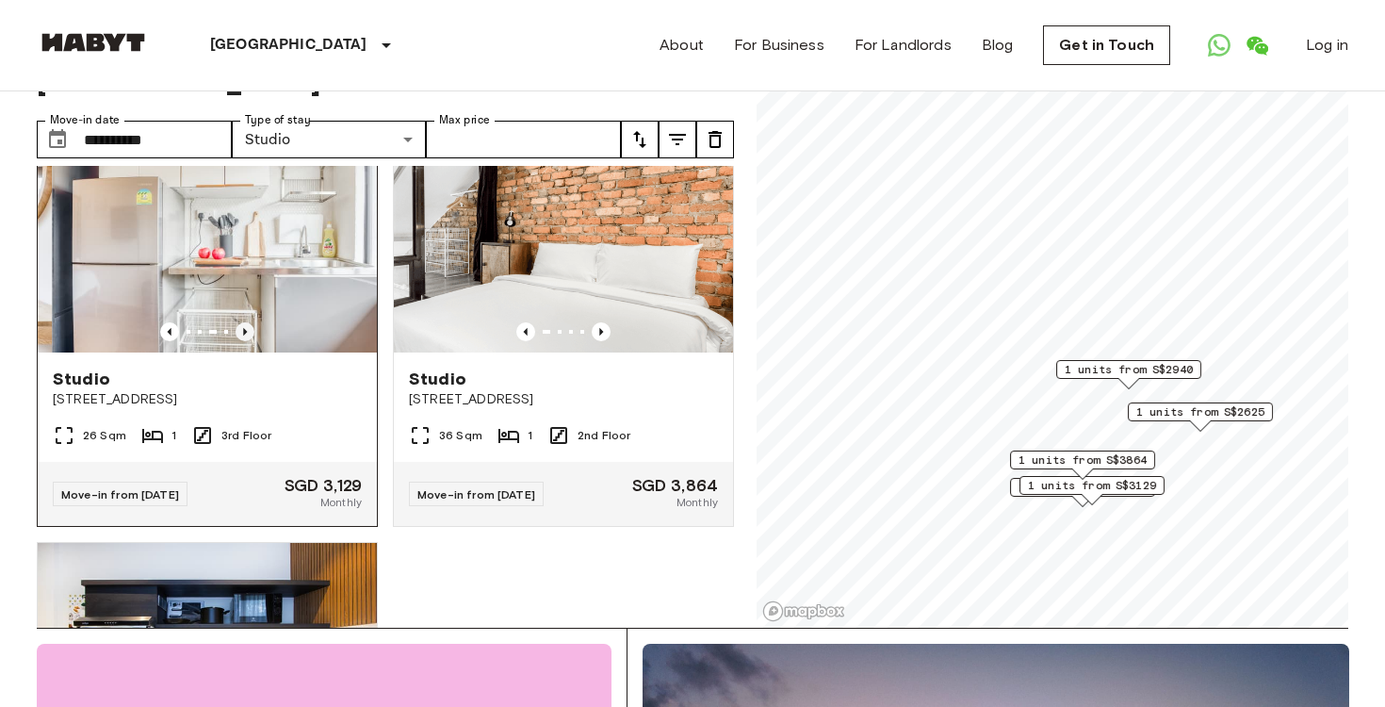
click at [246, 341] on icon "Previous image" at bounding box center [245, 331] width 19 height 19
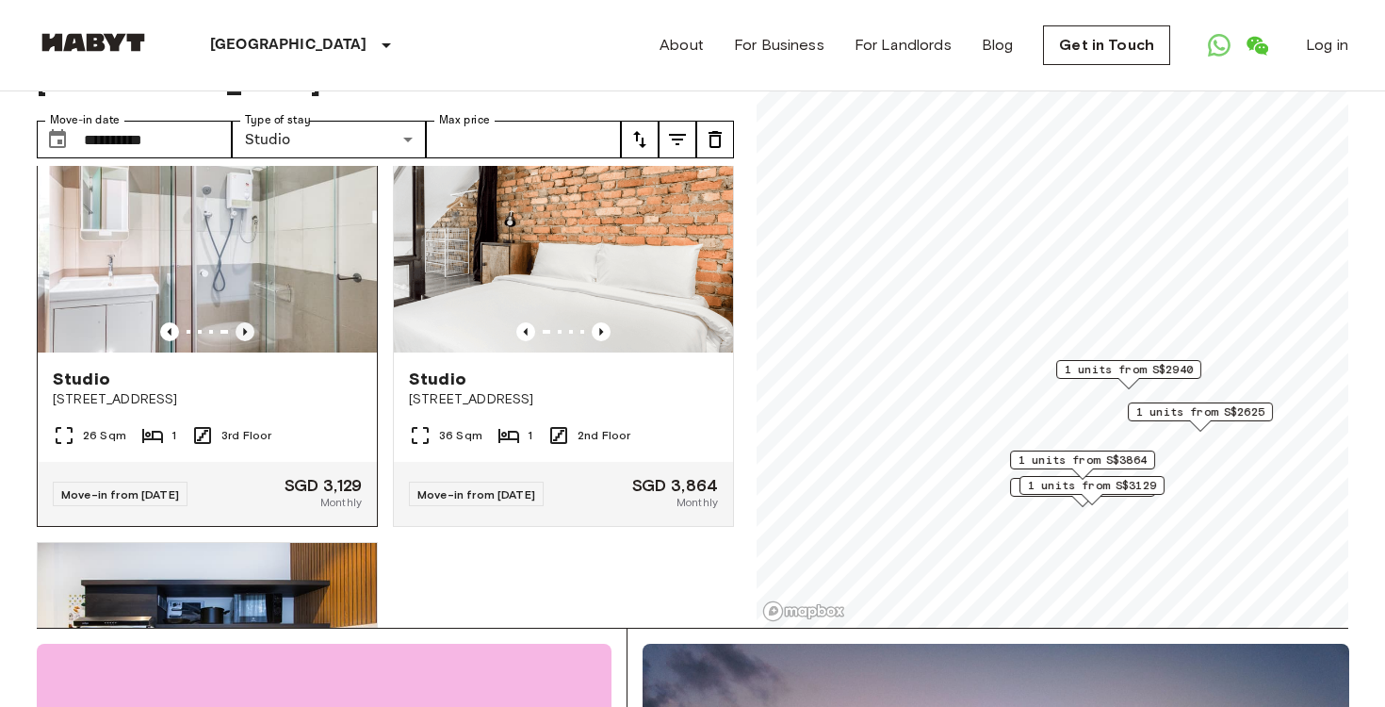
click at [246, 341] on icon "Previous image" at bounding box center [245, 331] width 19 height 19
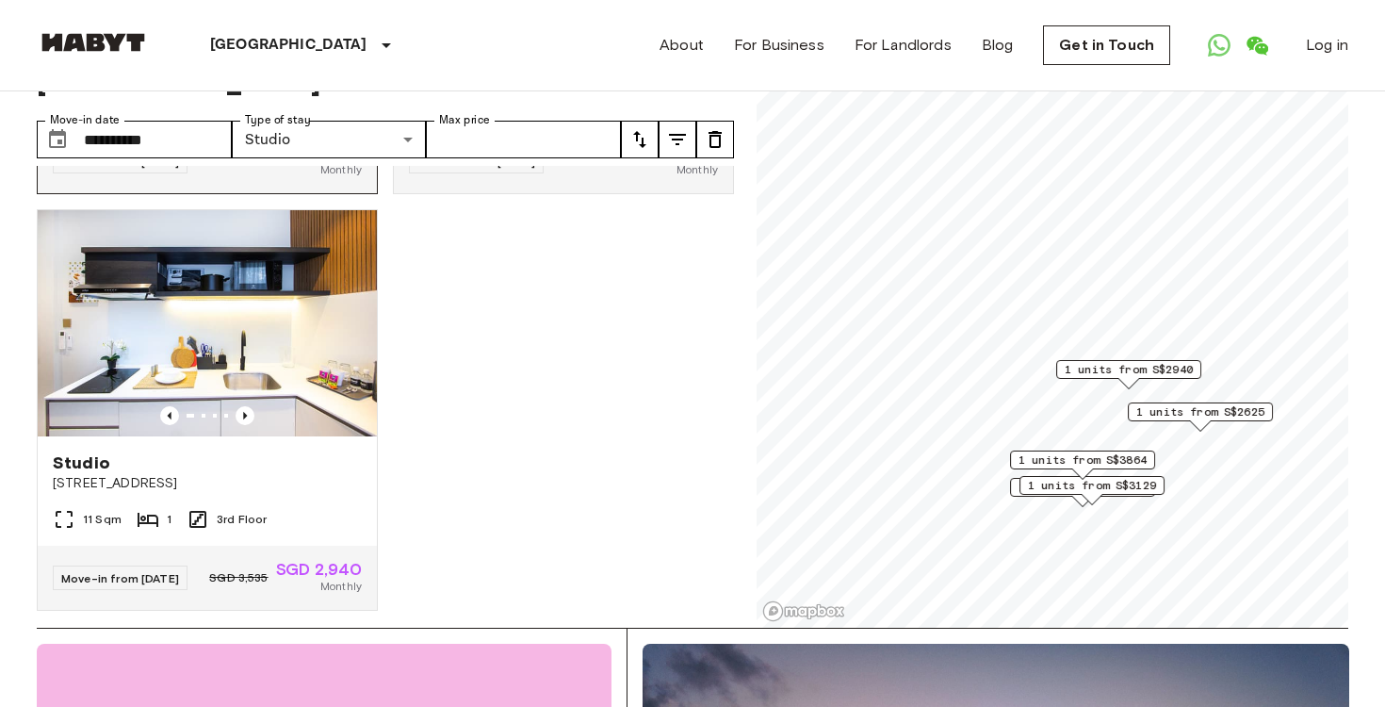
scroll to position [812, 0]
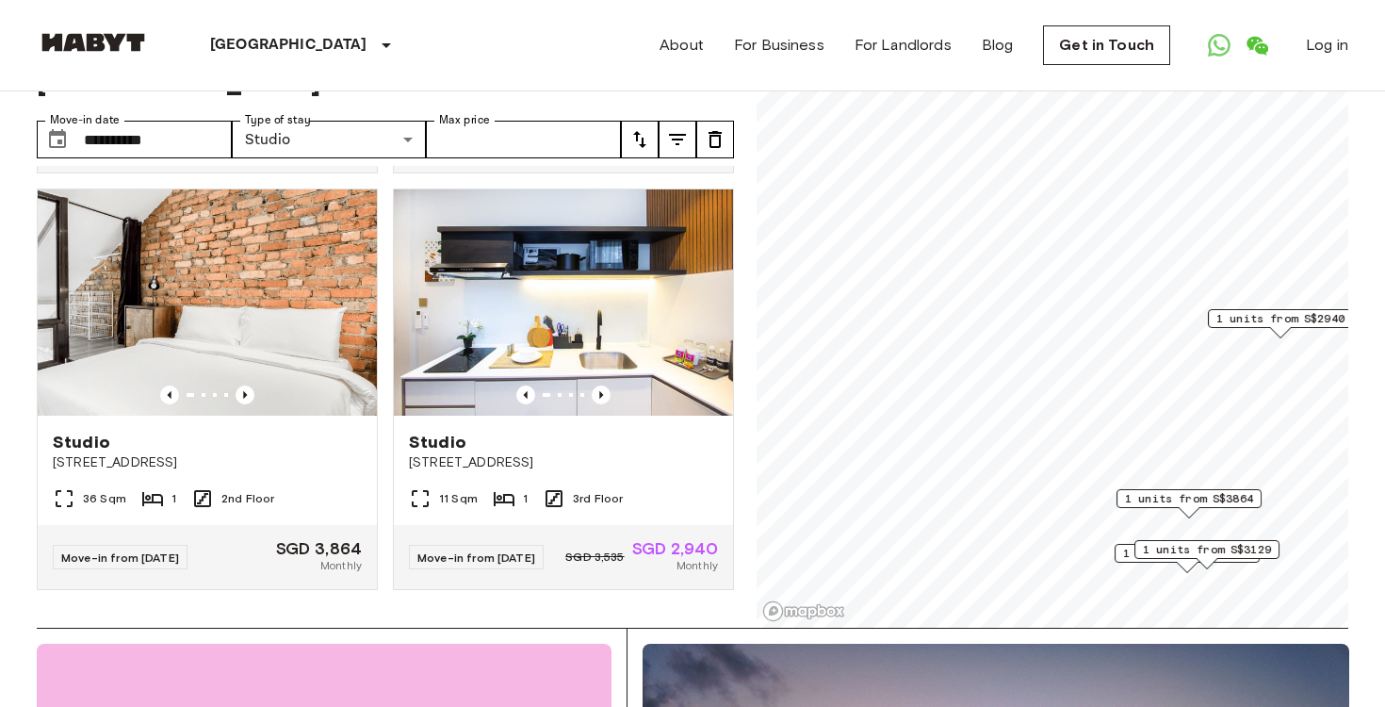
scroll to position [422, 0]
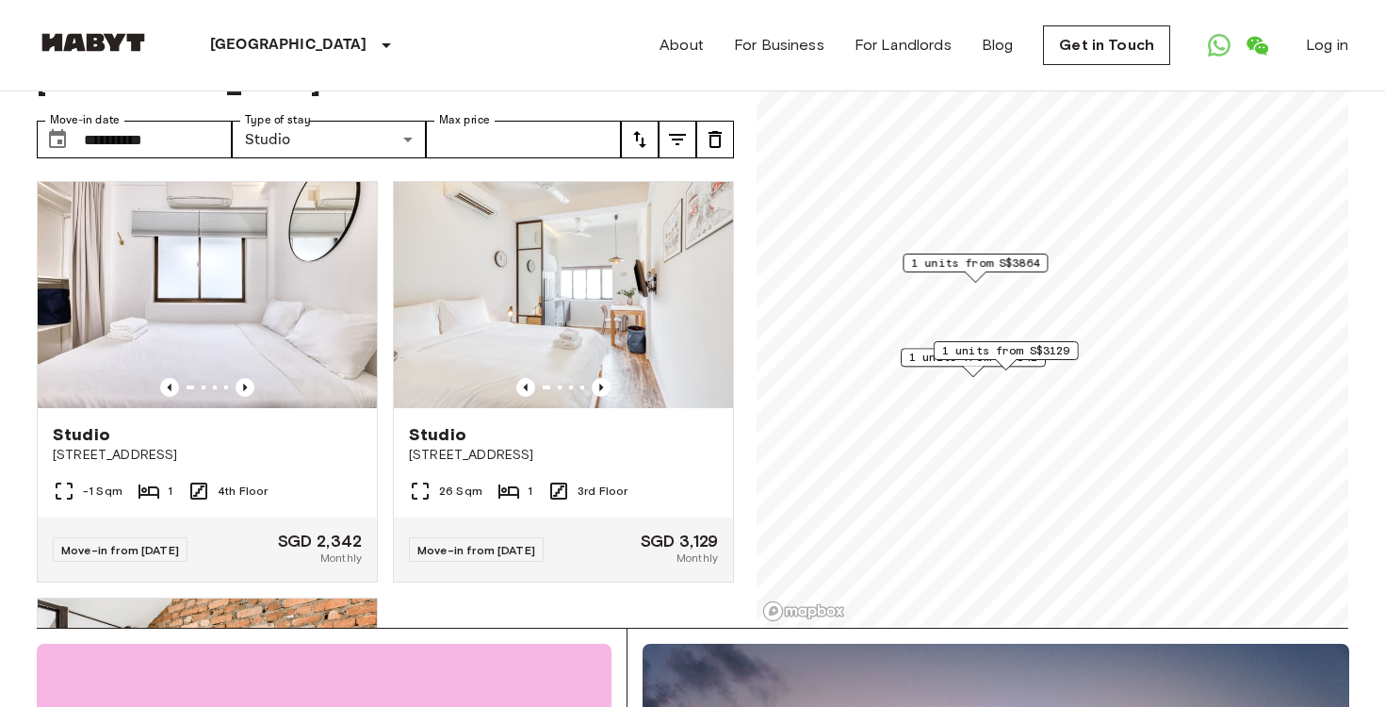
click at [934, 364] on div "1 units from S$3129" at bounding box center [1006, 355] width 145 height 29
